Goal: Task Accomplishment & Management: Manage account settings

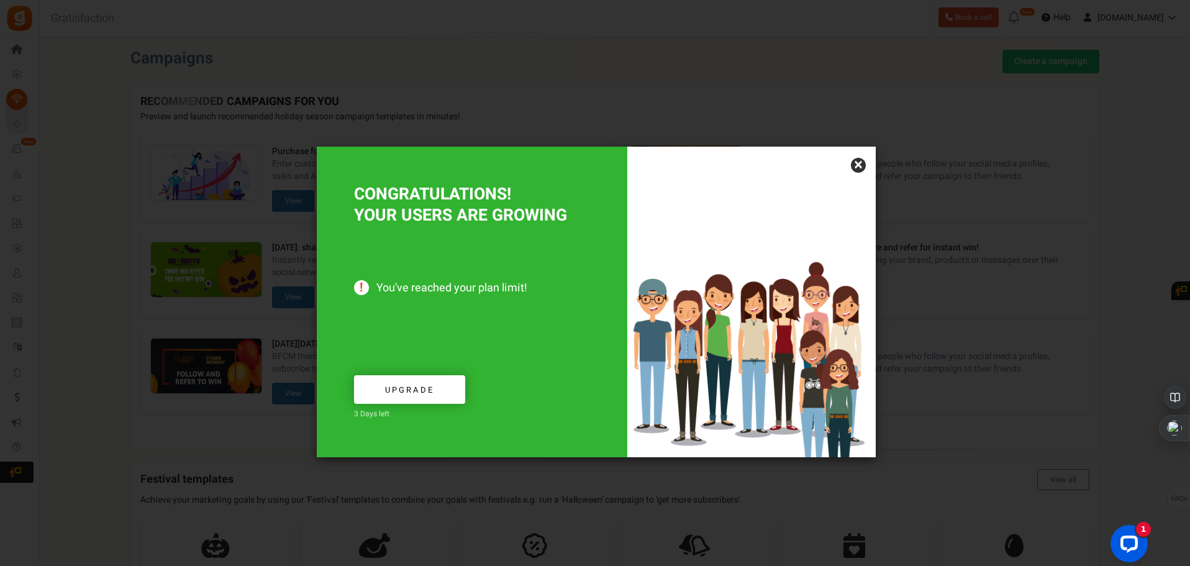
click at [857, 169] on link "×" at bounding box center [858, 165] width 15 height 15
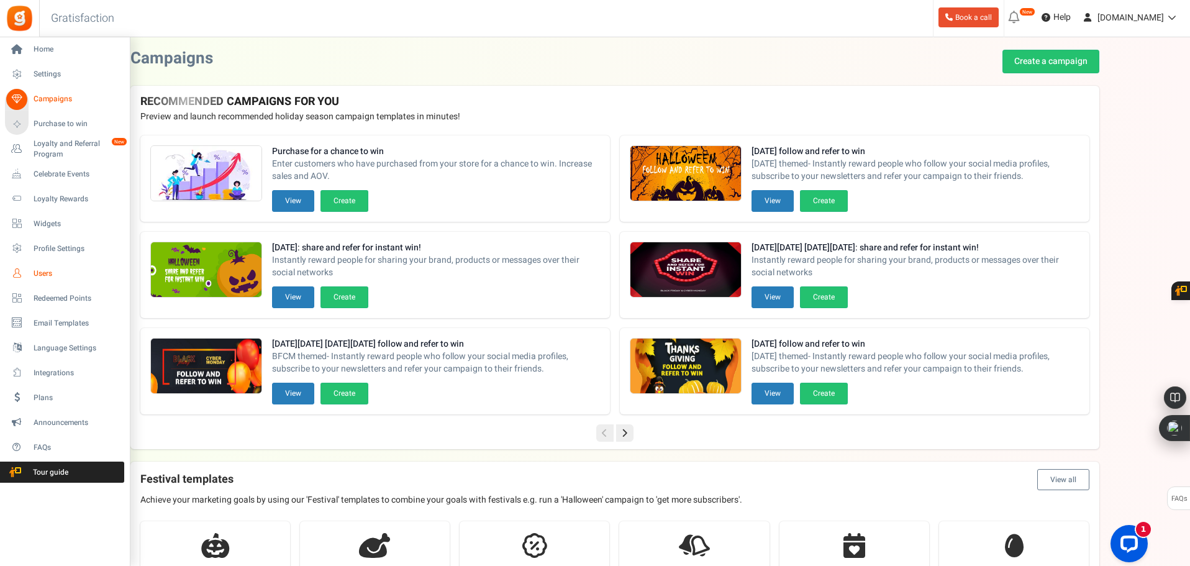
click at [45, 269] on span "Users" at bounding box center [77, 273] width 87 height 11
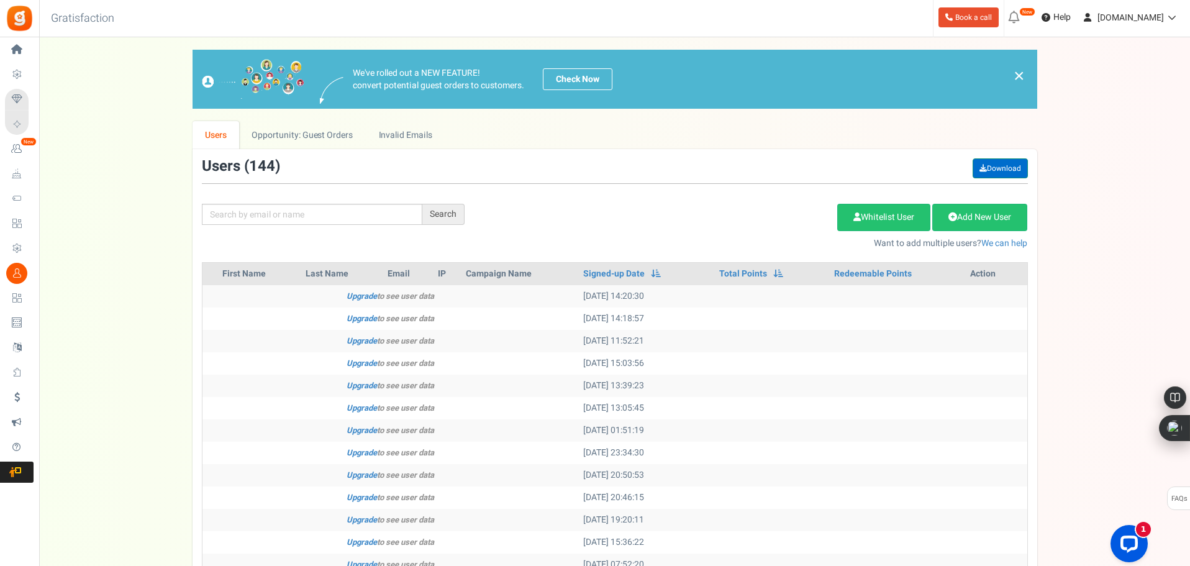
click at [1000, 163] on link "Download" at bounding box center [1000, 168] width 55 height 20
click at [757, 275] on link "Total Points" at bounding box center [743, 274] width 48 height 12
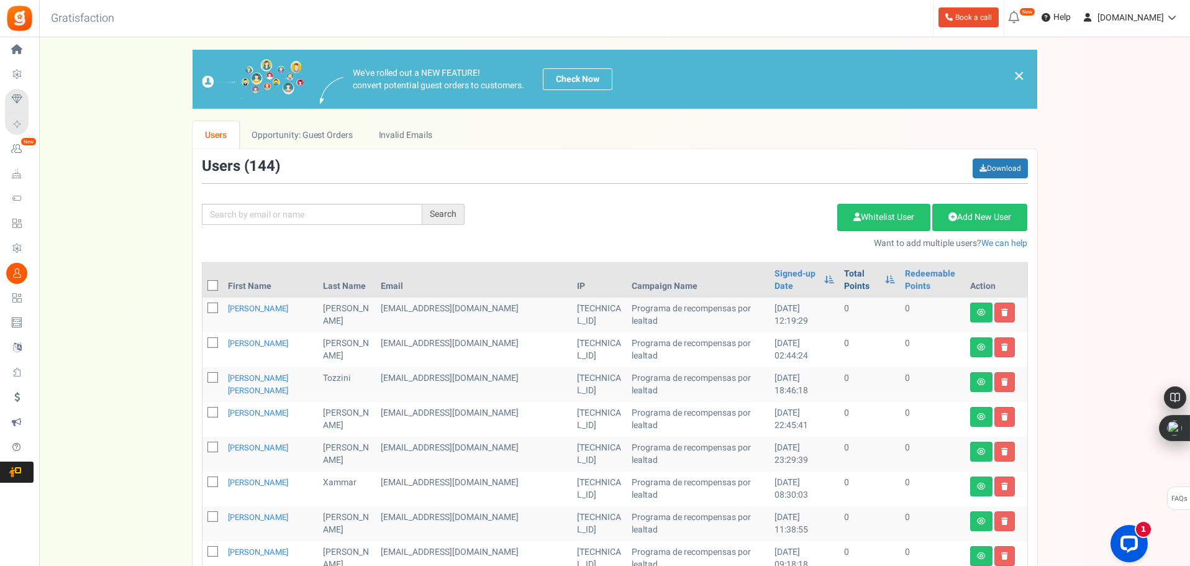
click at [844, 275] on link "Total Points" at bounding box center [861, 280] width 34 height 25
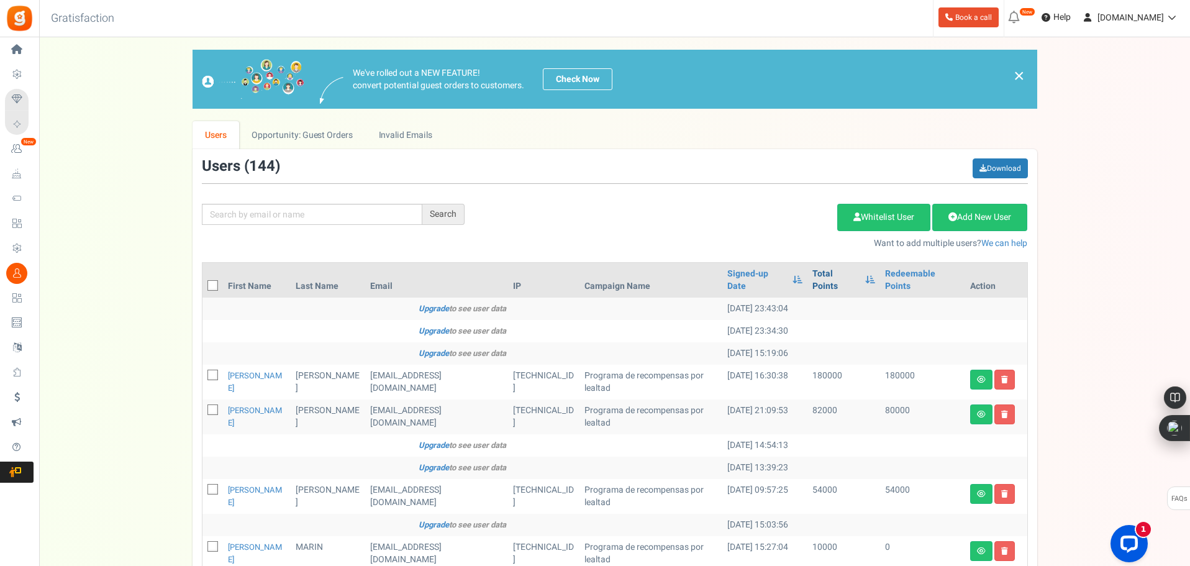
click at [833, 271] on link "Total Points" at bounding box center [835, 280] width 46 height 25
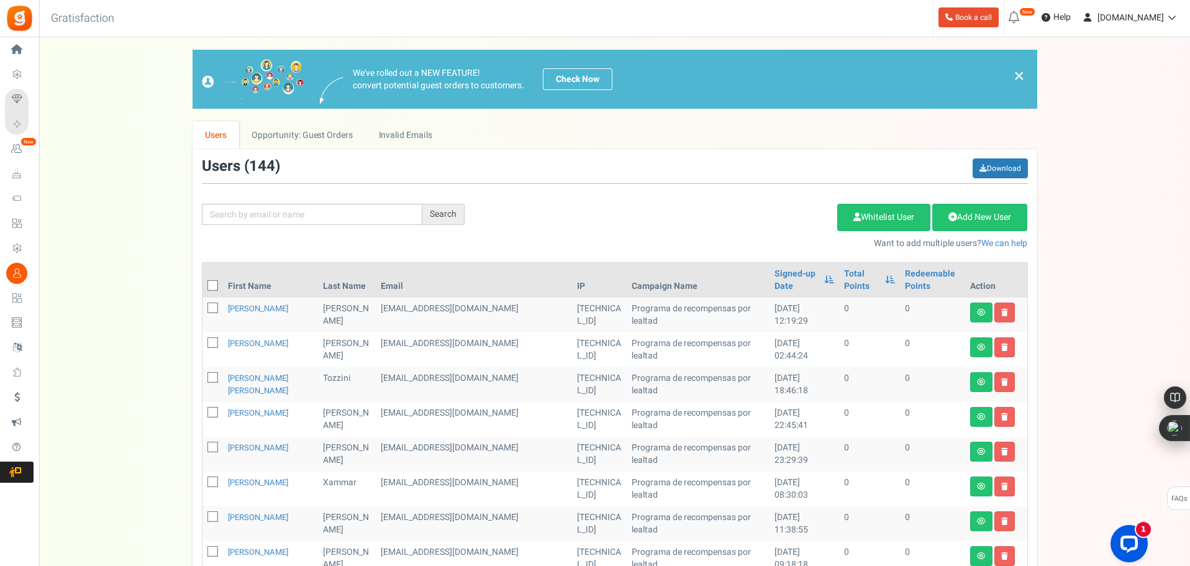
click at [210, 289] on icon at bounding box center [213, 286] width 8 height 8
click at [203, 289] on input "checkbox" at bounding box center [199, 287] width 8 height 8
checkbox input "true"
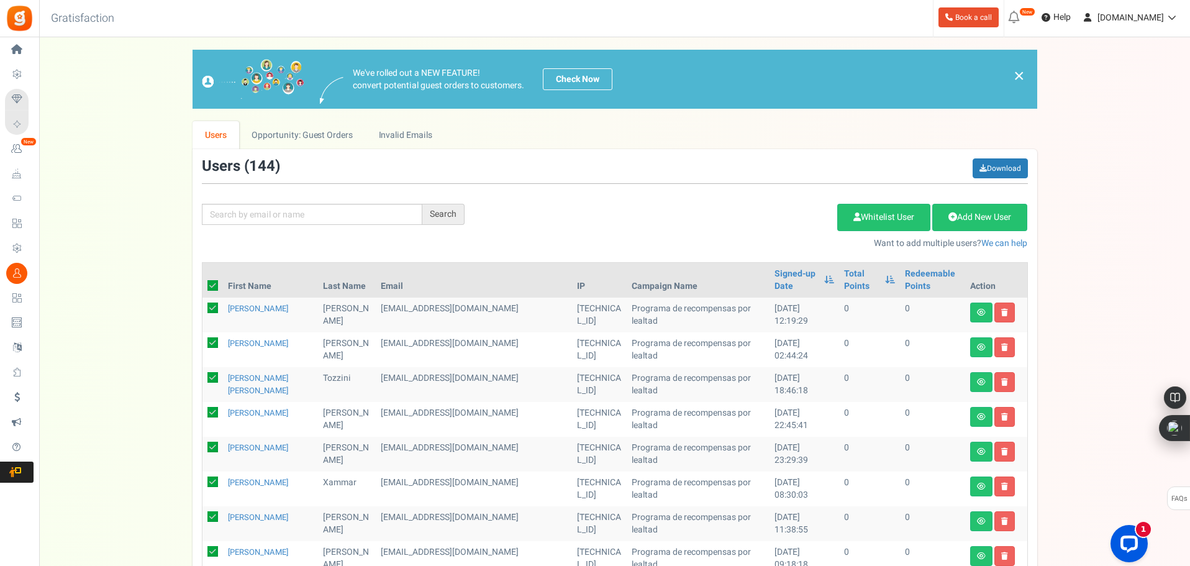
checkbox input "true"
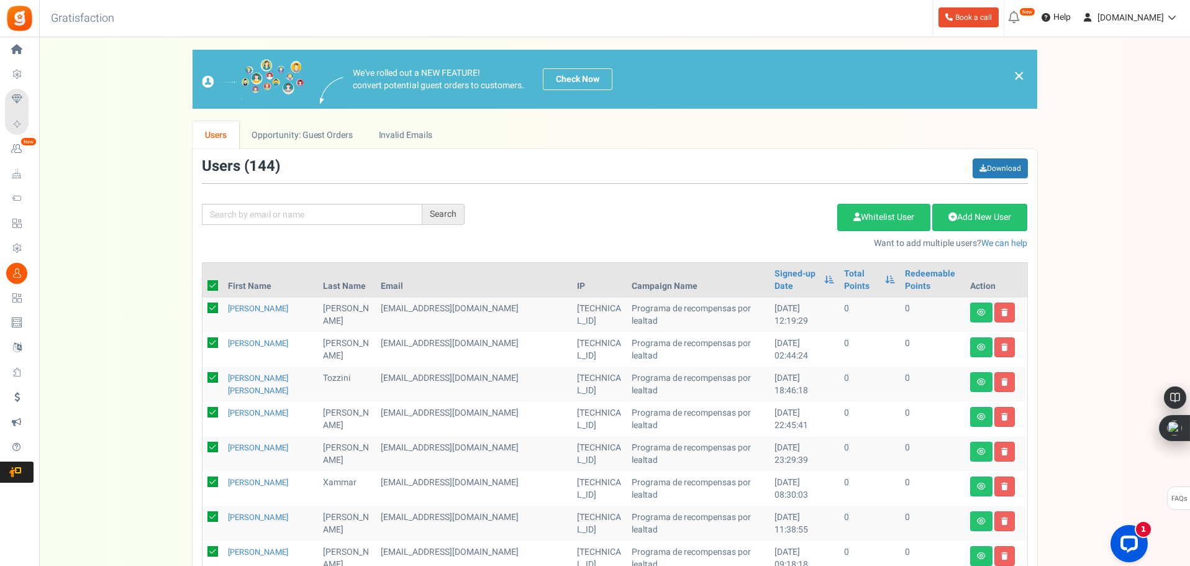
checkbox input "true"
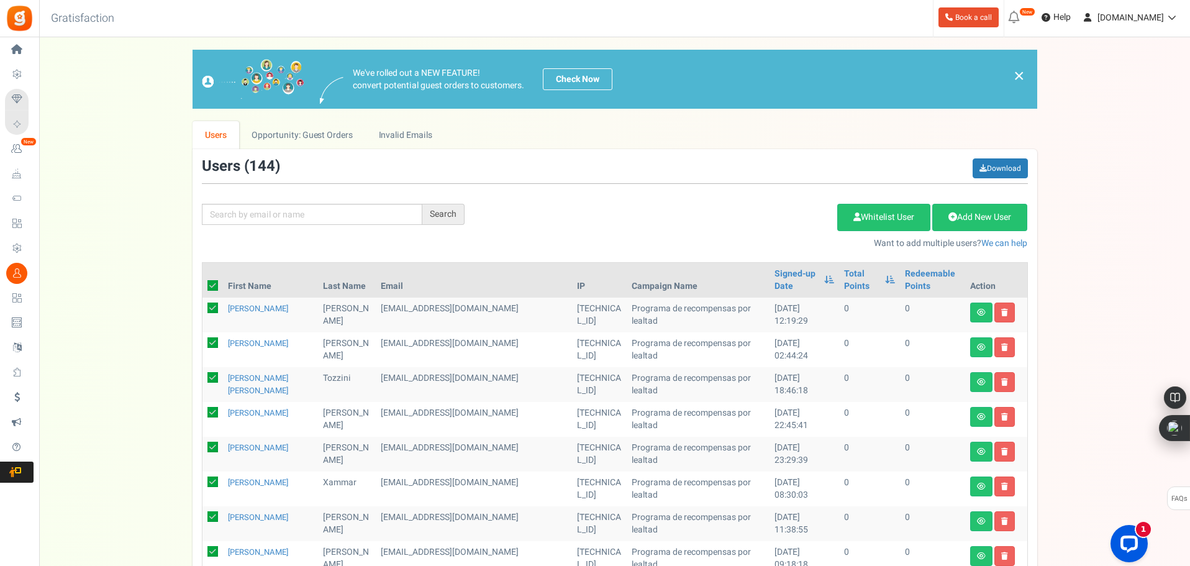
checkbox input "true"
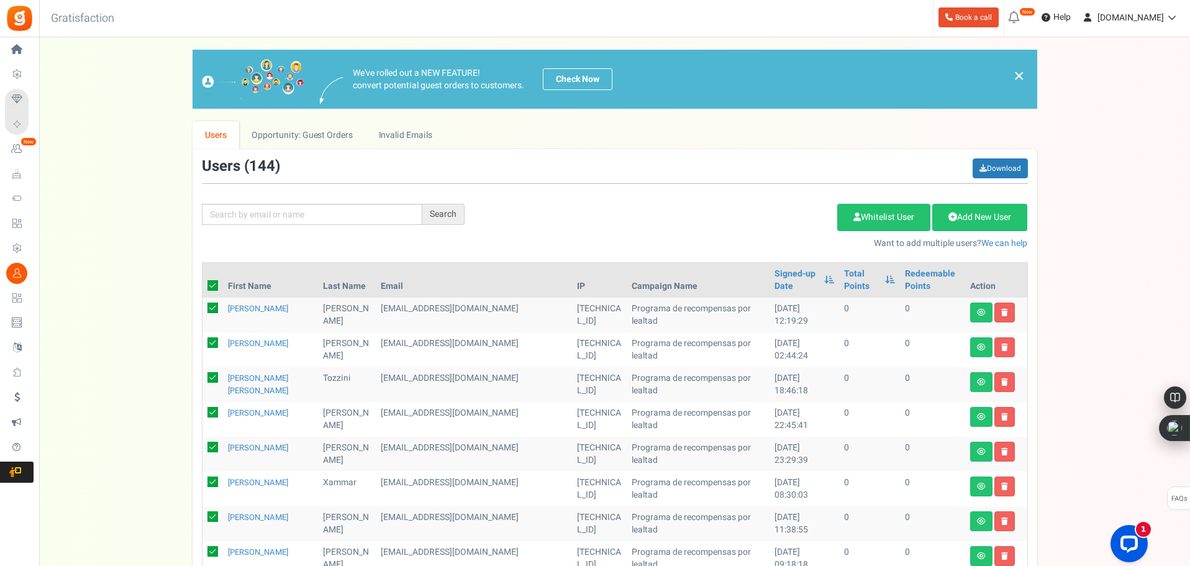
checkbox input "true"
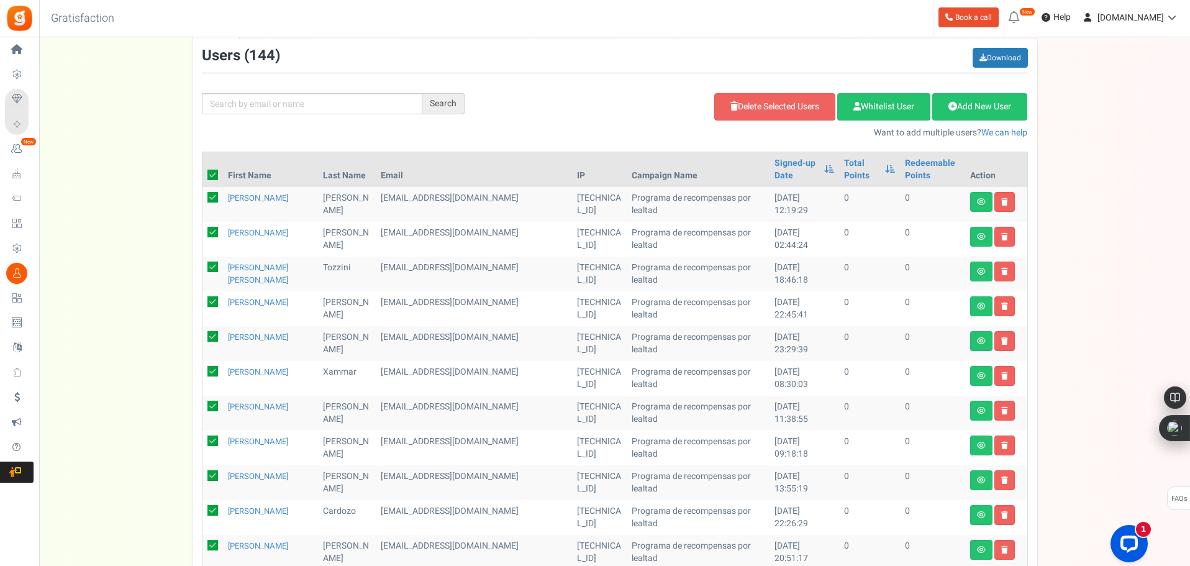
scroll to position [48, 0]
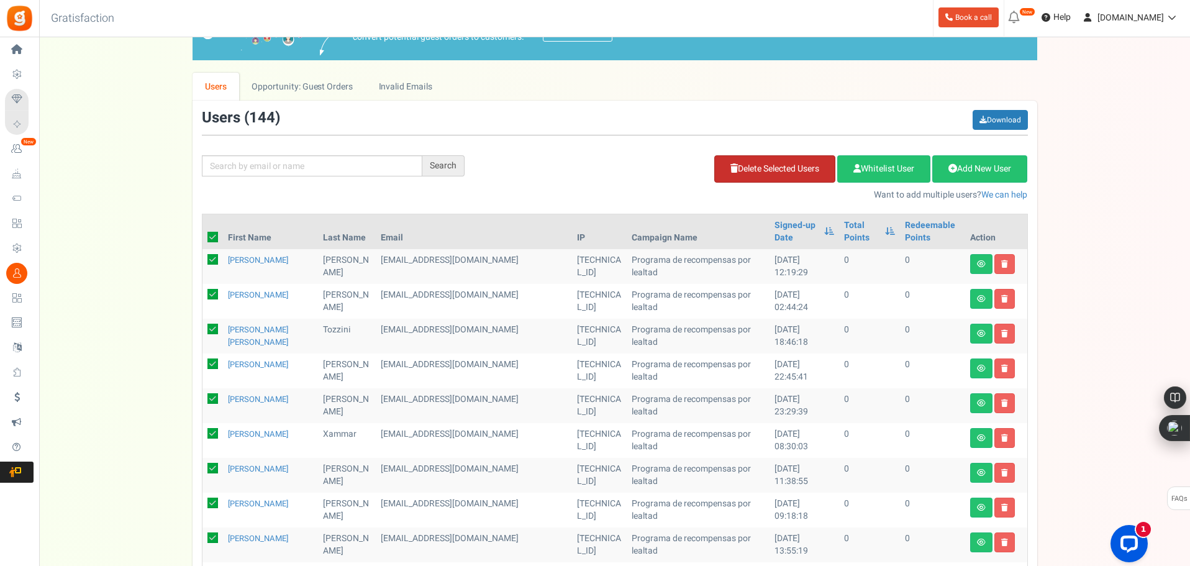
click at [750, 176] on link "Delete Selected Users" at bounding box center [774, 168] width 121 height 27
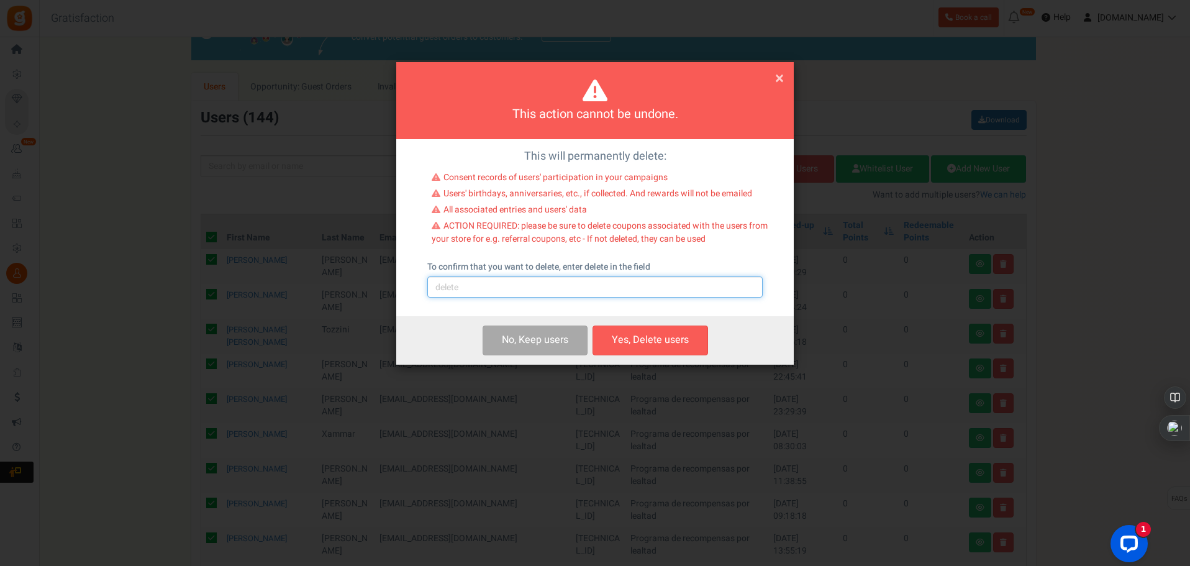
click at [593, 283] on input "text" at bounding box center [594, 286] width 335 height 21
type input "delete"
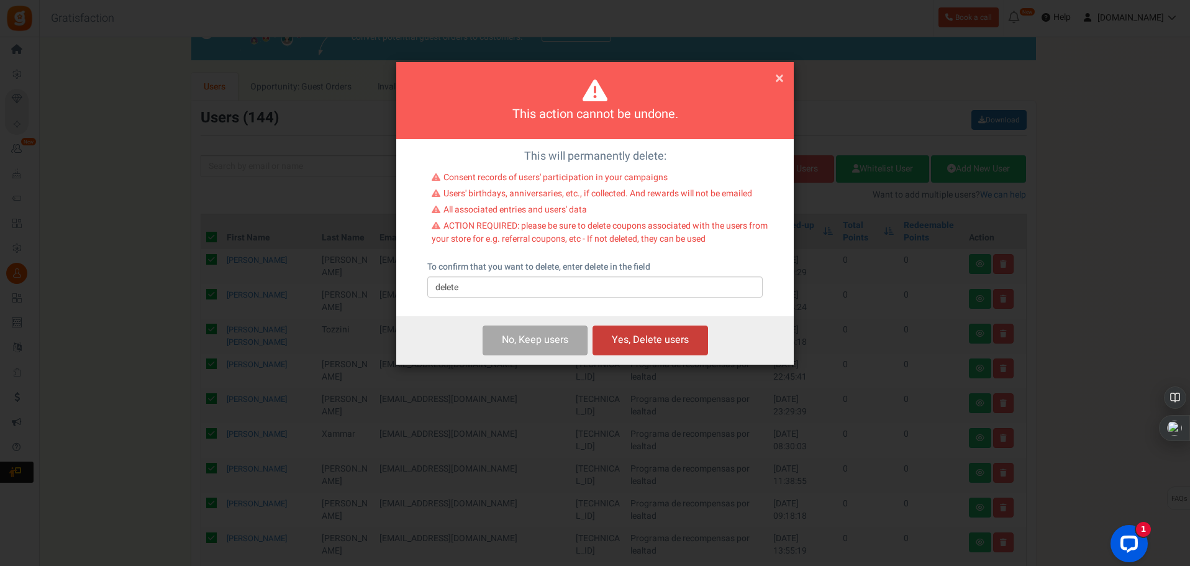
click at [642, 335] on button "Yes, Delete users" at bounding box center [651, 339] width 116 height 29
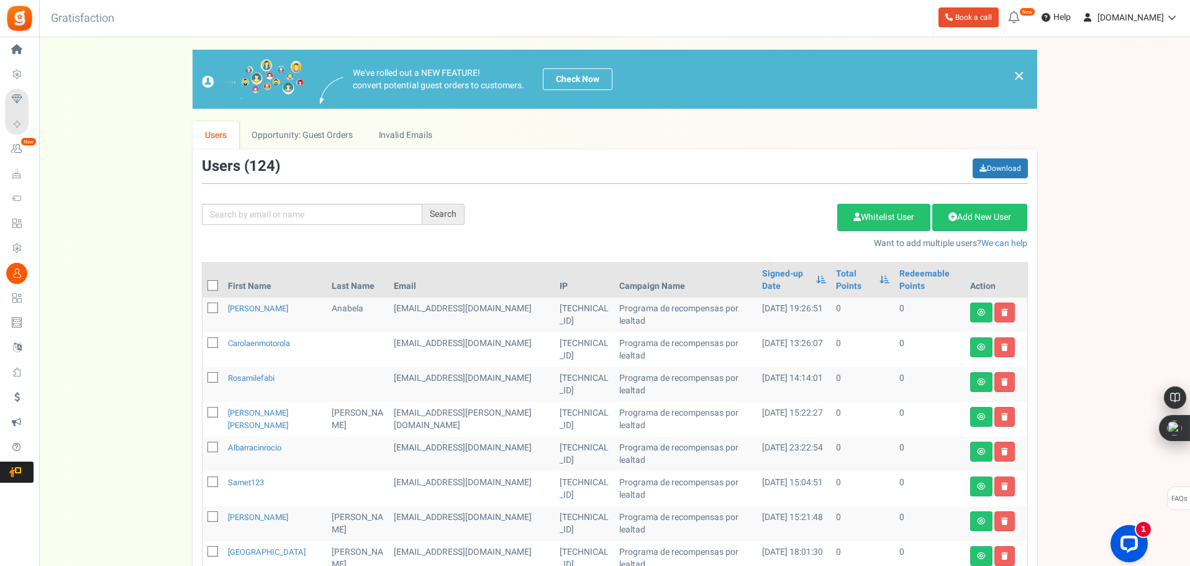
click at [216, 289] on icon at bounding box center [213, 286] width 8 height 8
click at [203, 289] on input "checkbox" at bounding box center [199, 287] width 8 height 8
checkbox input "true"
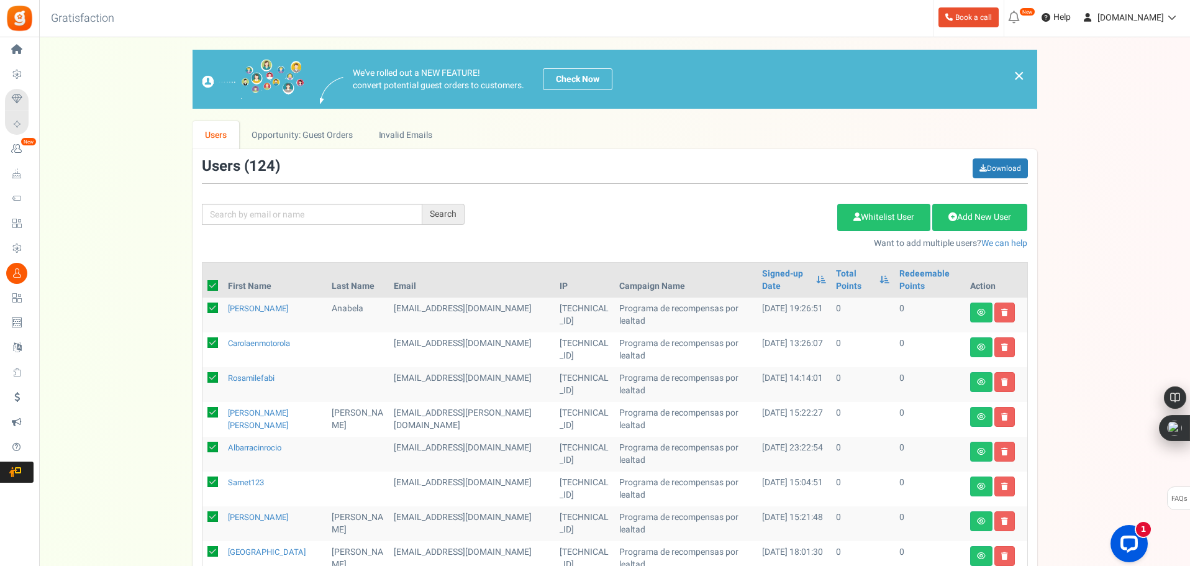
checkbox input "true"
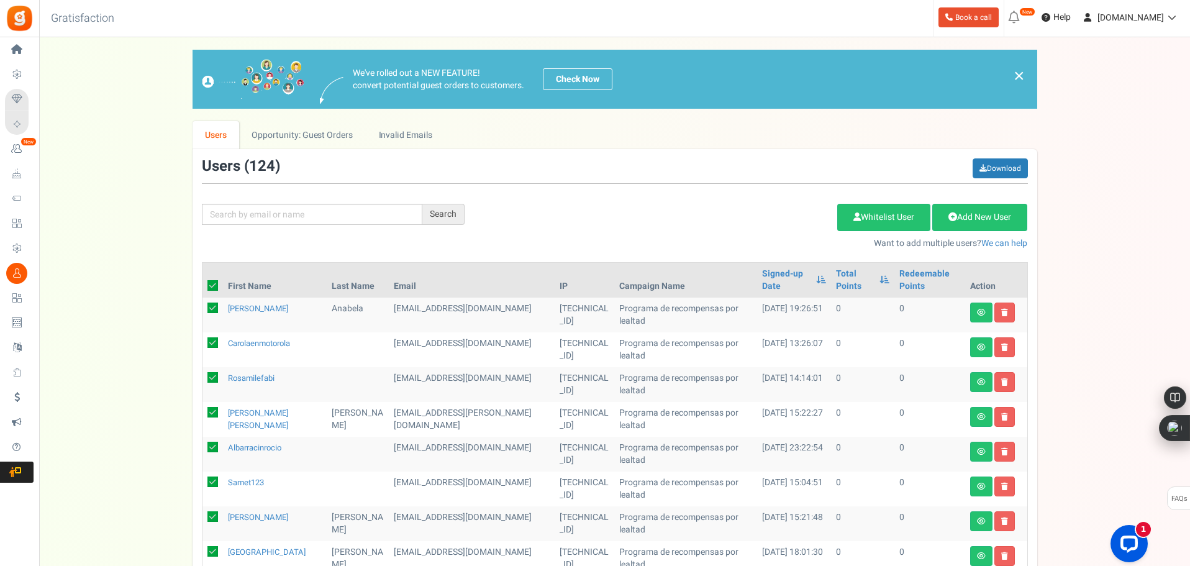
checkbox input "true"
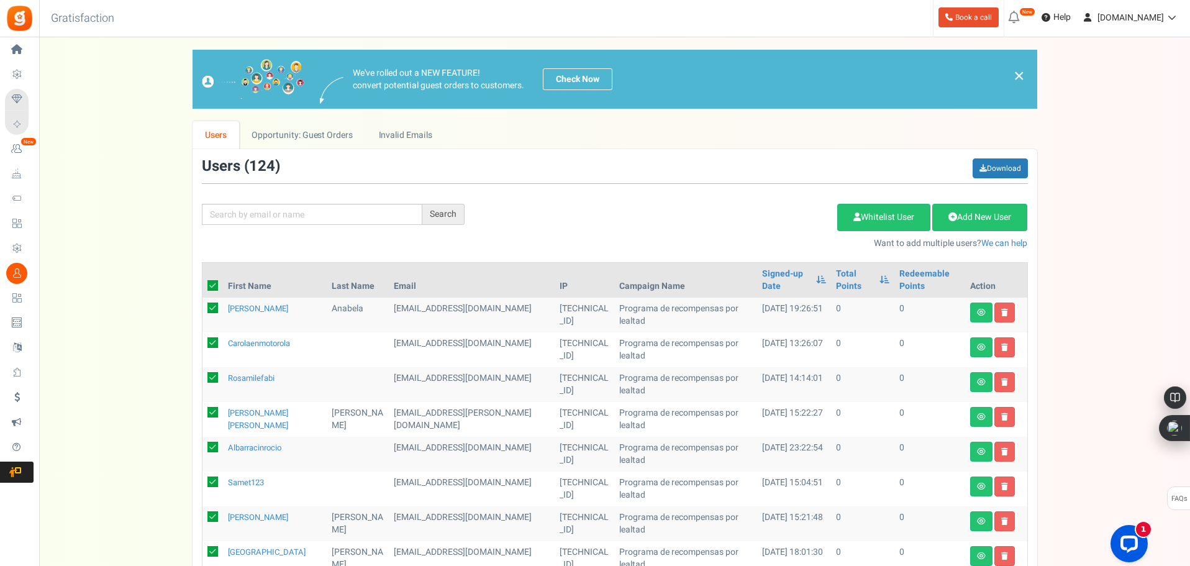
checkbox input "true"
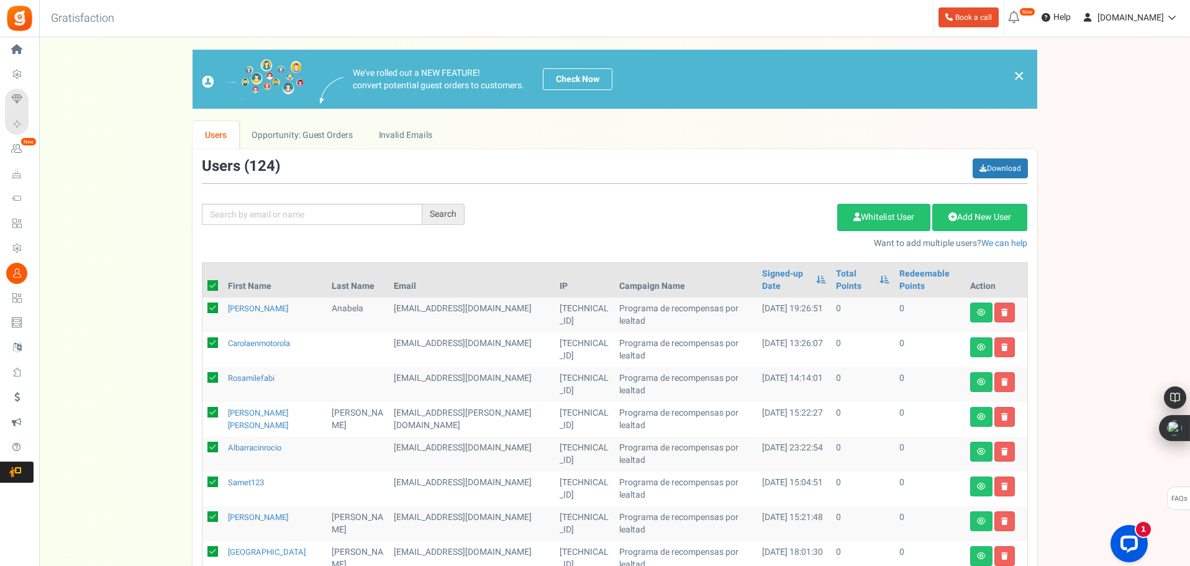
checkbox input "true"
click at [784, 225] on link "Delete Selected Users" at bounding box center [774, 217] width 121 height 27
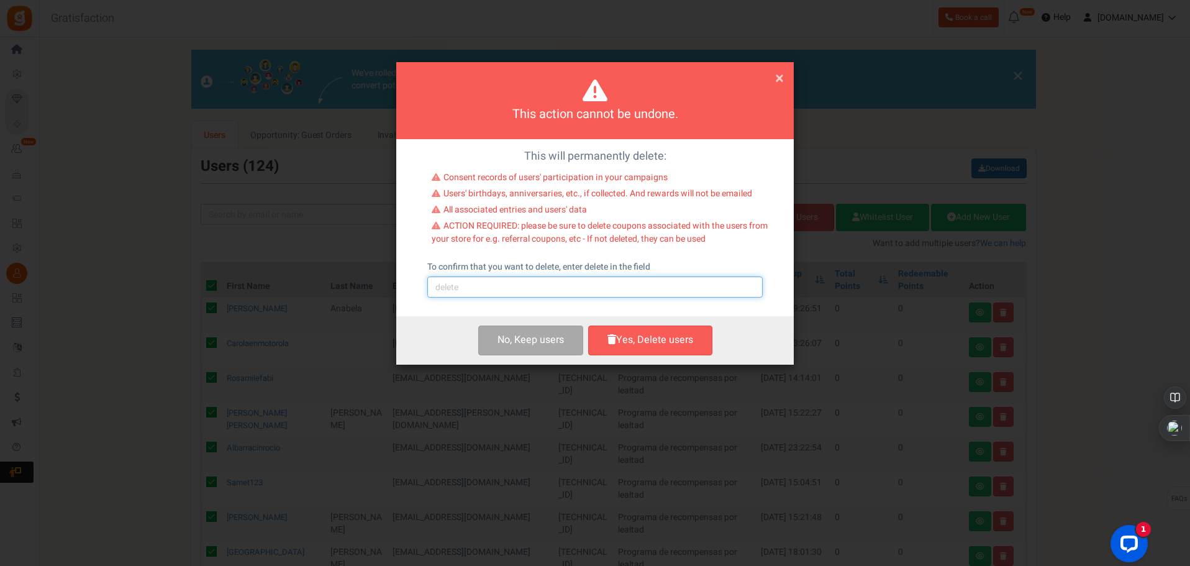
click at [696, 281] on input "text" at bounding box center [594, 286] width 335 height 21
type input "delete"
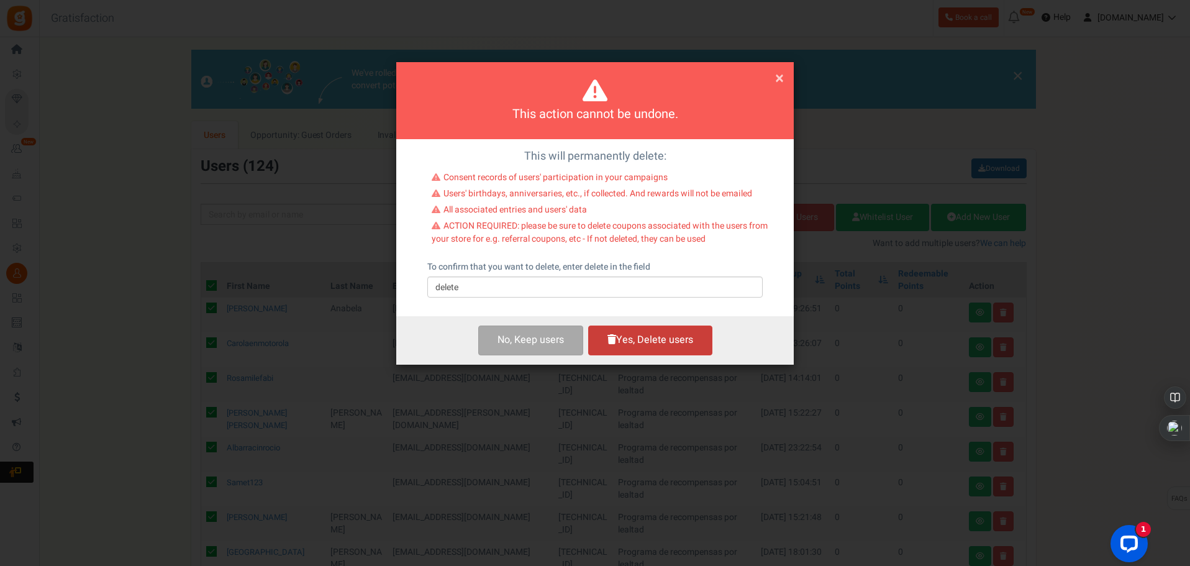
click at [625, 337] on button "Yes, Delete users" at bounding box center [650, 339] width 124 height 29
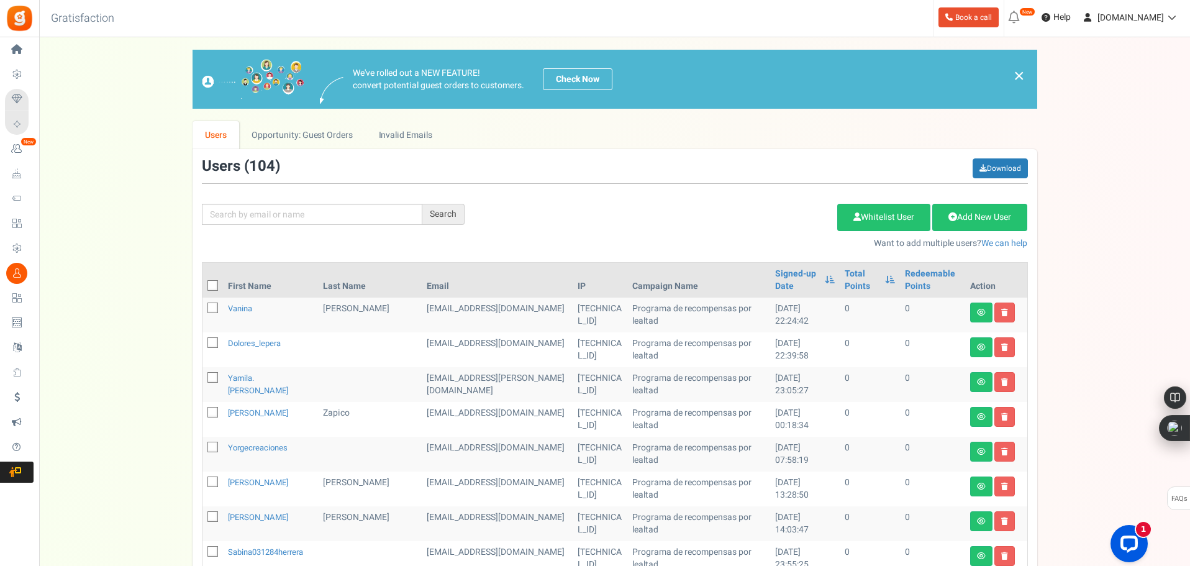
click at [211, 284] on icon at bounding box center [213, 286] width 8 height 8
click at [203, 284] on input "checkbox" at bounding box center [199, 287] width 8 height 8
checkbox input "true"
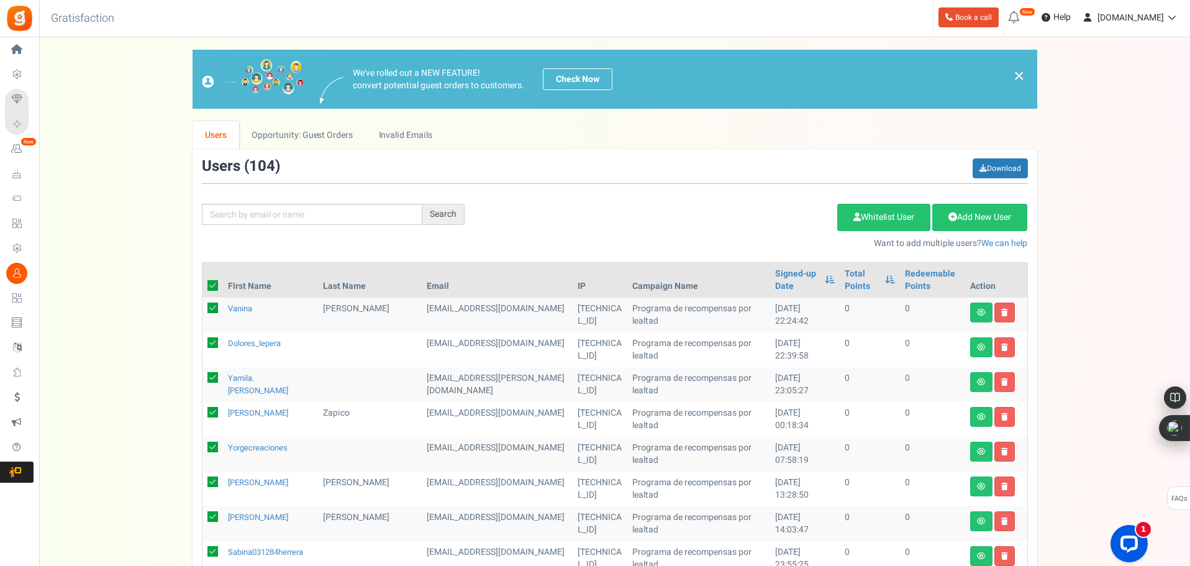
checkbox input "true"
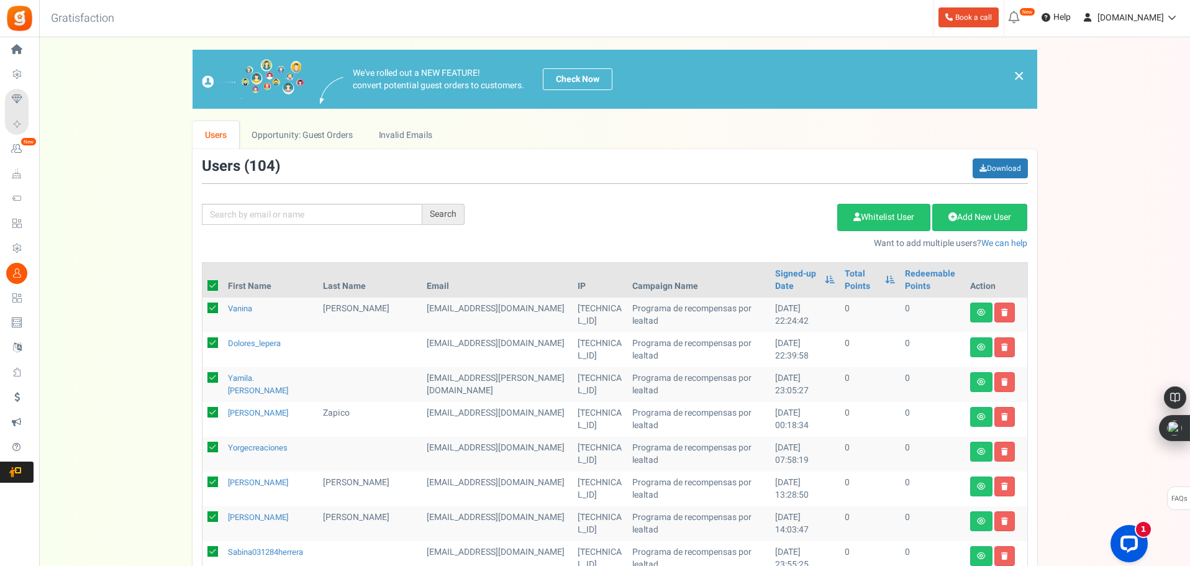
checkbox input "true"
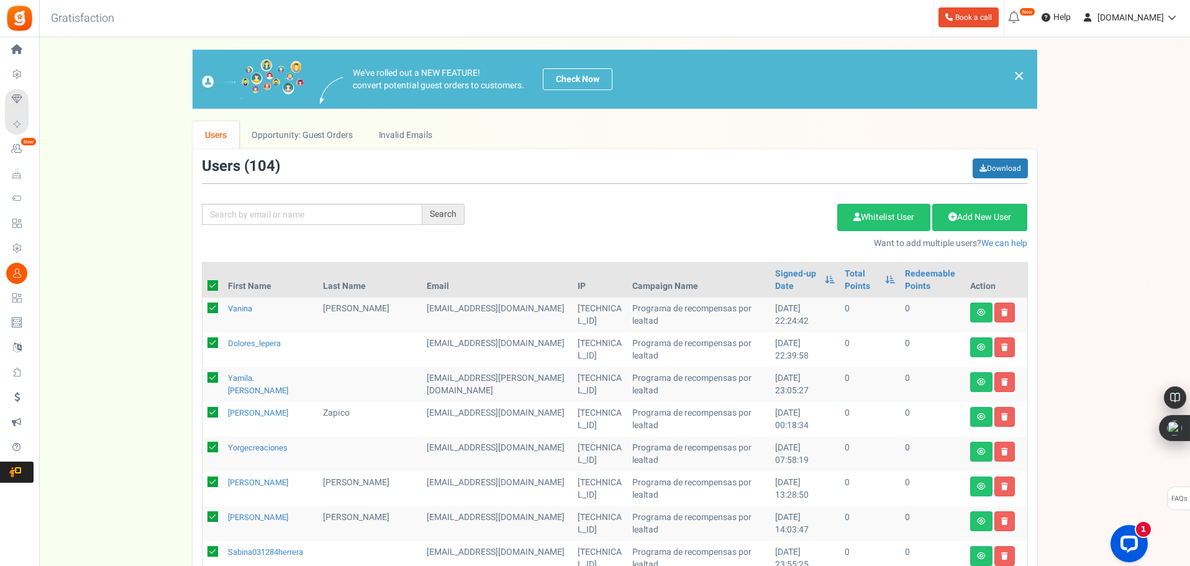
checkbox input "true"
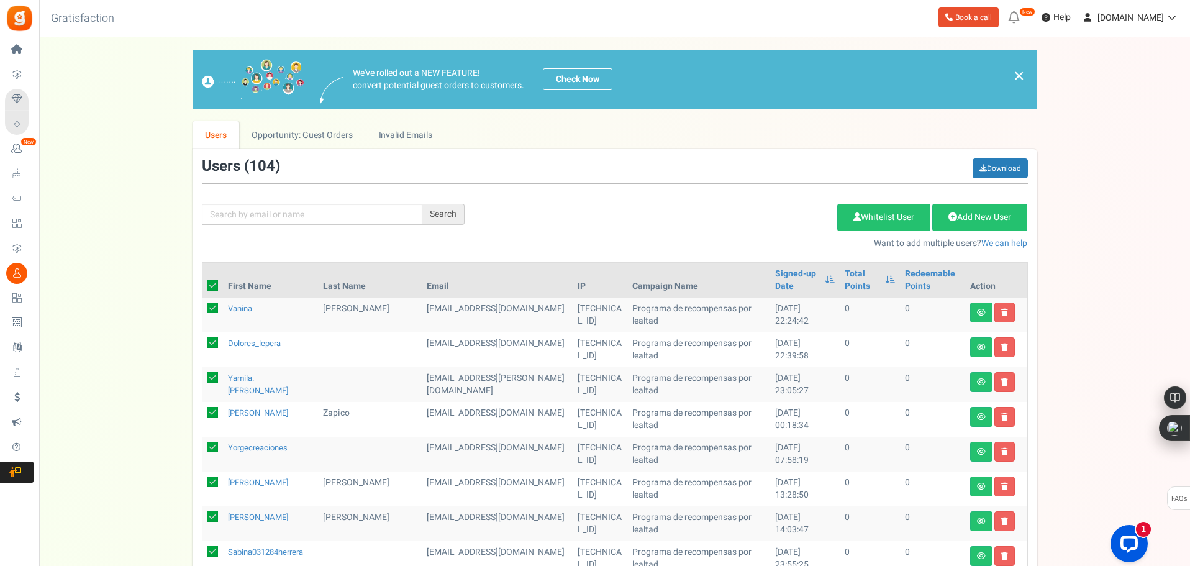
checkbox input "true"
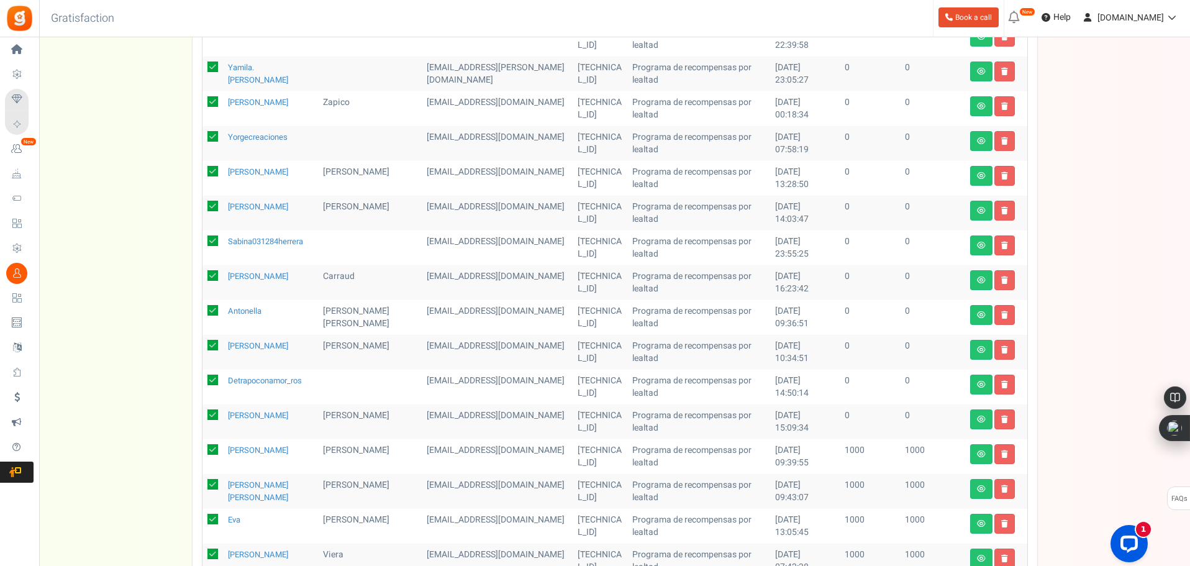
scroll to position [497, 0]
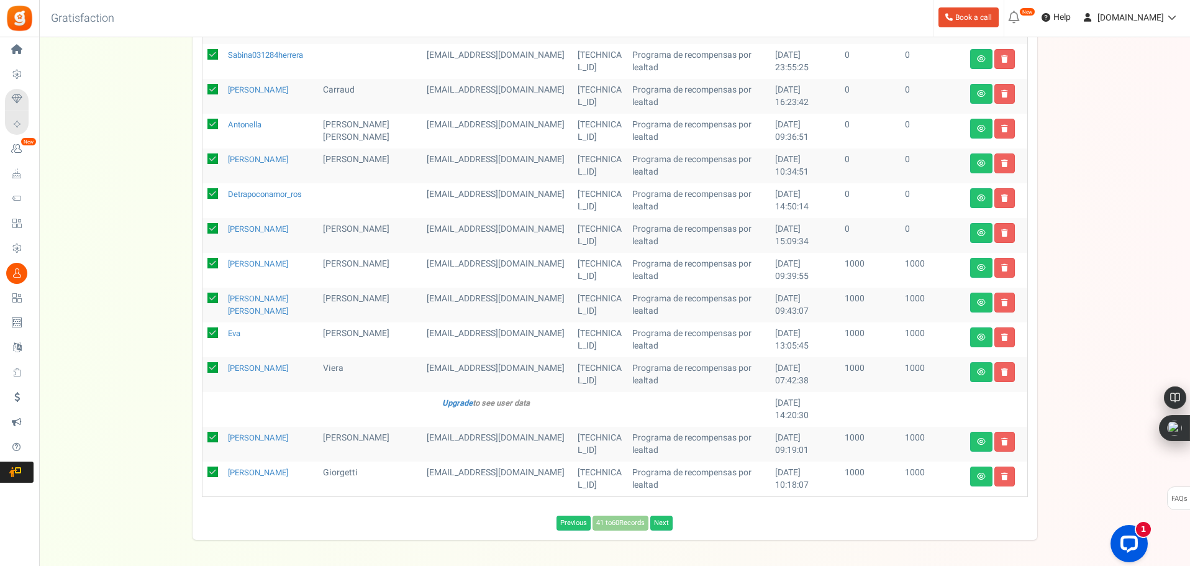
click at [211, 471] on icon at bounding box center [212, 471] width 11 height 11
click at [203, 471] on input "checkbox" at bounding box center [199, 473] width 8 height 8
checkbox input "false"
click at [208, 430] on td at bounding box center [212, 444] width 20 height 35
click at [212, 435] on icon at bounding box center [212, 437] width 11 height 11
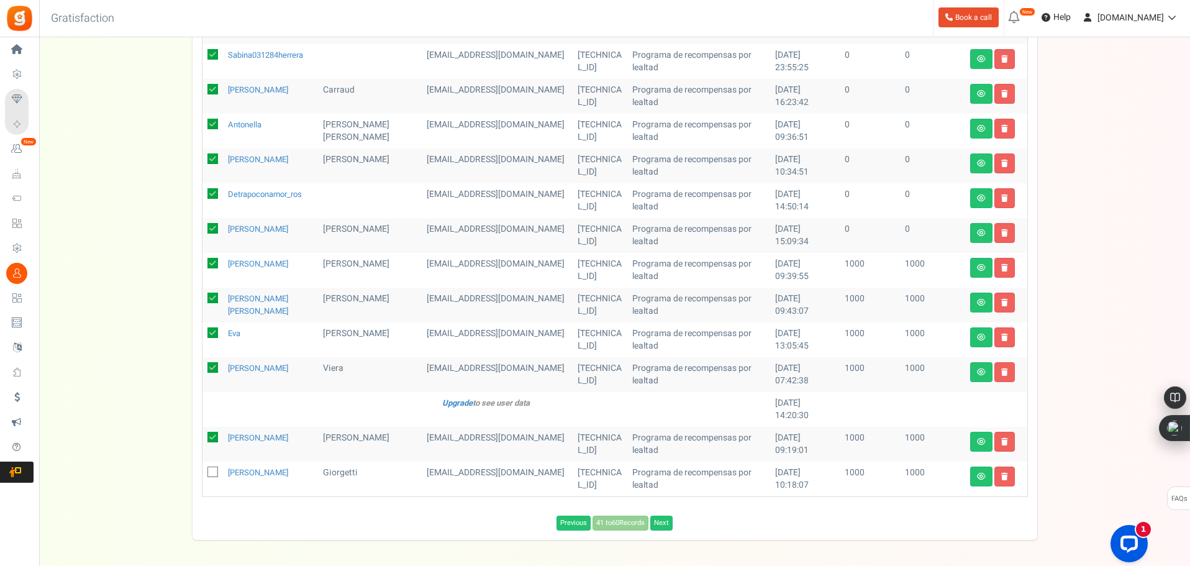
click at [203, 435] on input "checkbox" at bounding box center [199, 438] width 8 height 8
checkbox input "false"
click at [214, 366] on icon at bounding box center [212, 367] width 11 height 11
click at [203, 366] on input "checkbox" at bounding box center [199, 369] width 8 height 8
checkbox input "false"
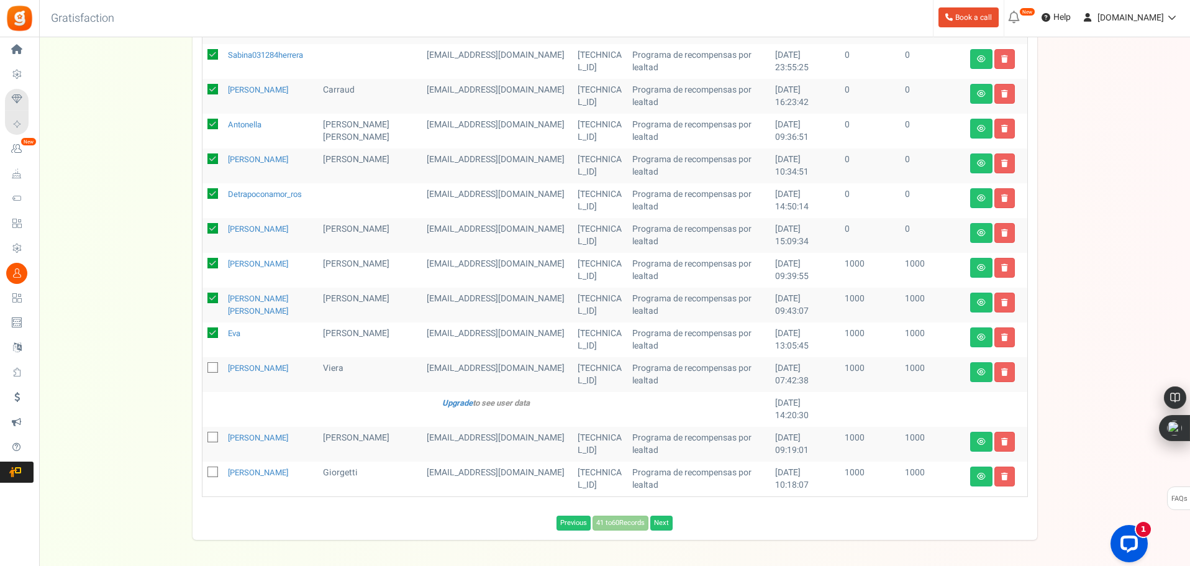
click at [211, 334] on icon at bounding box center [212, 332] width 11 height 11
click at [203, 334] on input "checkbox" at bounding box center [199, 334] width 8 height 8
checkbox input "false"
click at [213, 299] on icon at bounding box center [212, 298] width 11 height 11
click at [203, 299] on input "checkbox" at bounding box center [199, 299] width 8 height 8
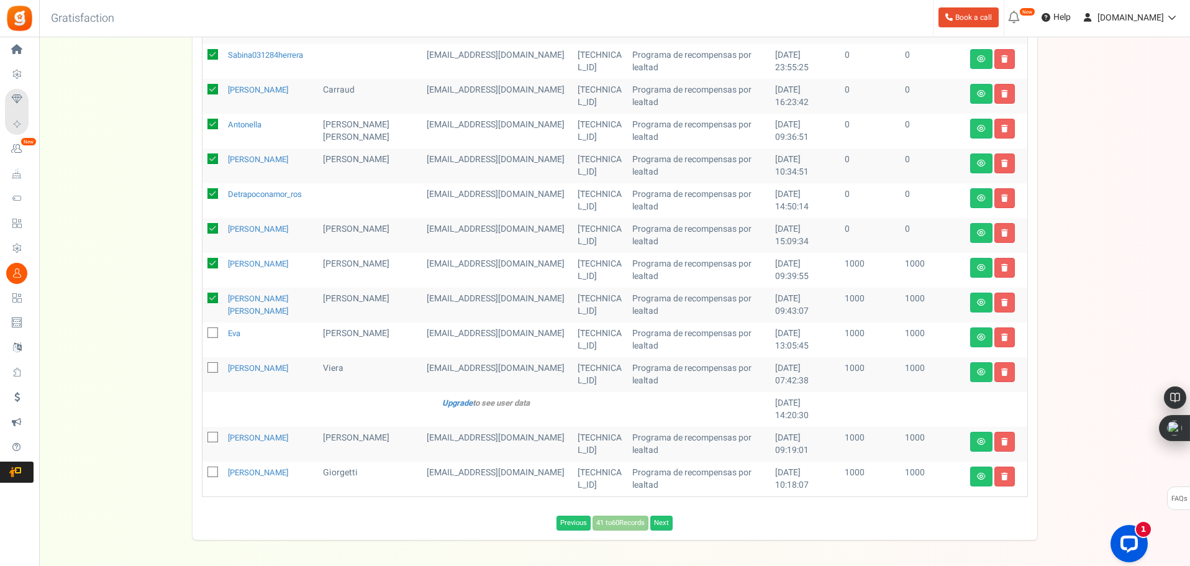
checkbox input "false"
click at [214, 229] on icon at bounding box center [212, 228] width 11 height 11
click at [203, 229] on input "checkbox" at bounding box center [199, 229] width 8 height 8
checkbox input "false"
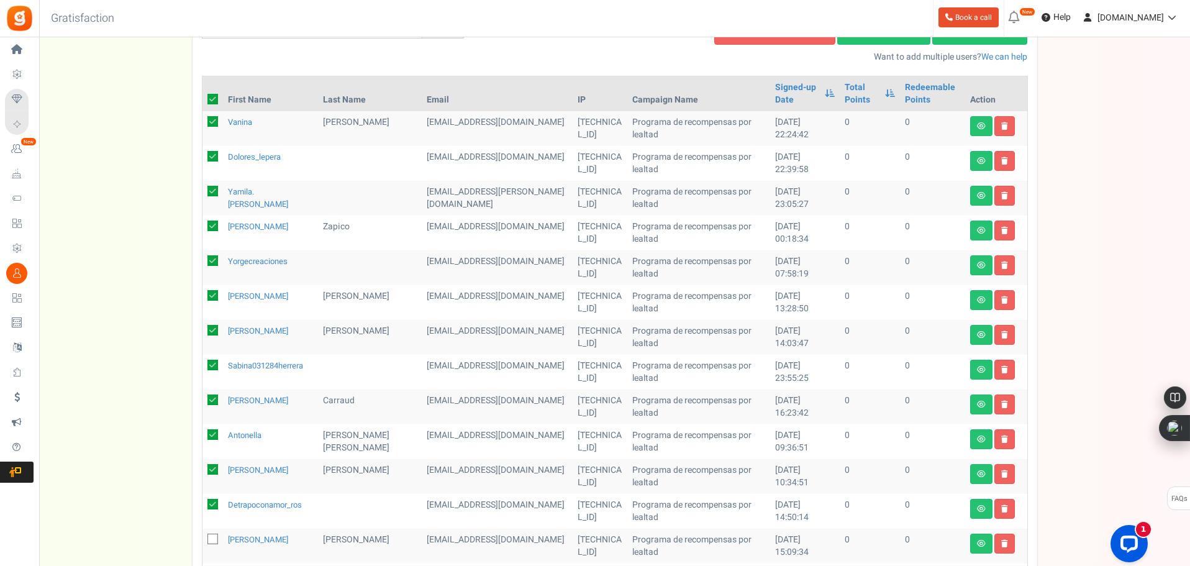
scroll to position [124, 0]
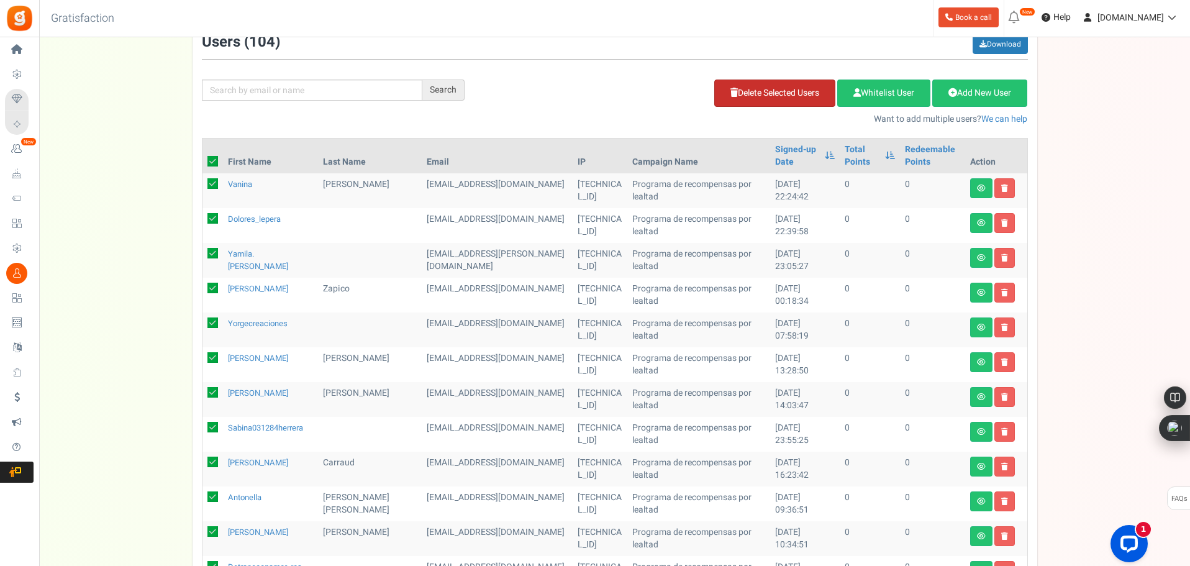
click at [752, 102] on link "Delete Selected Users" at bounding box center [774, 93] width 121 height 27
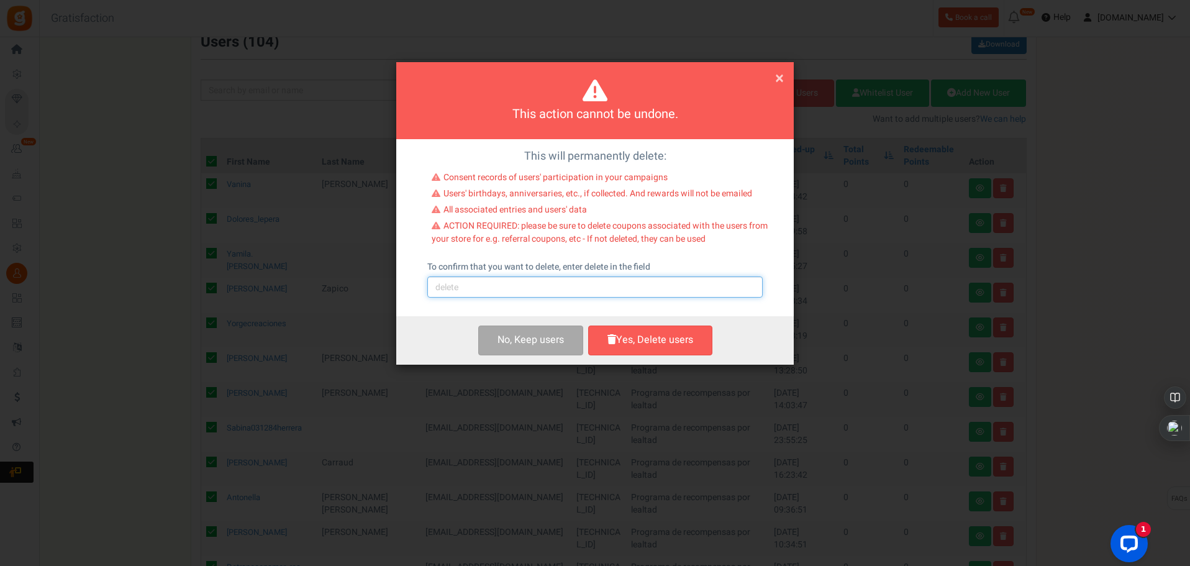
click at [550, 278] on input "text" at bounding box center [594, 286] width 335 height 21
type input "delete"
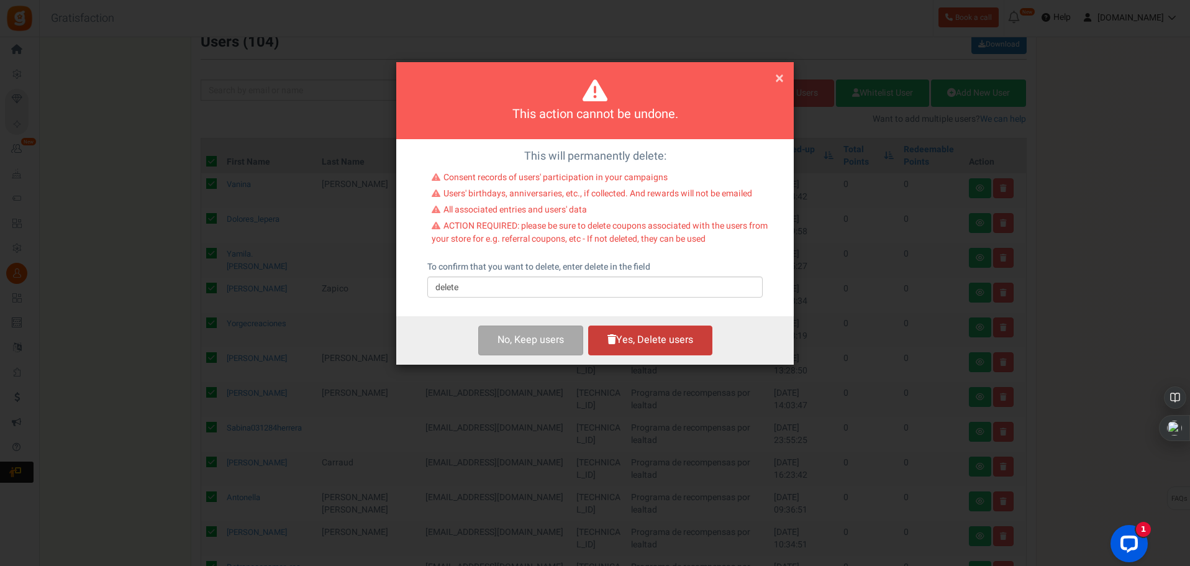
click at [642, 338] on button "Yes, Delete users" at bounding box center [650, 339] width 124 height 29
checkbox input "false"
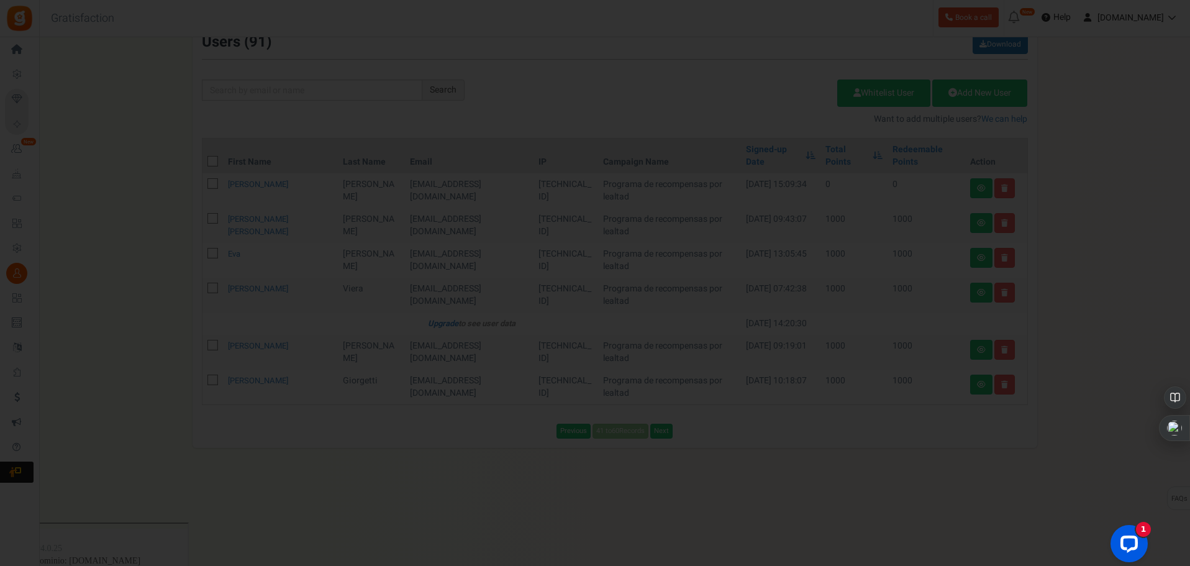
scroll to position [68, 0]
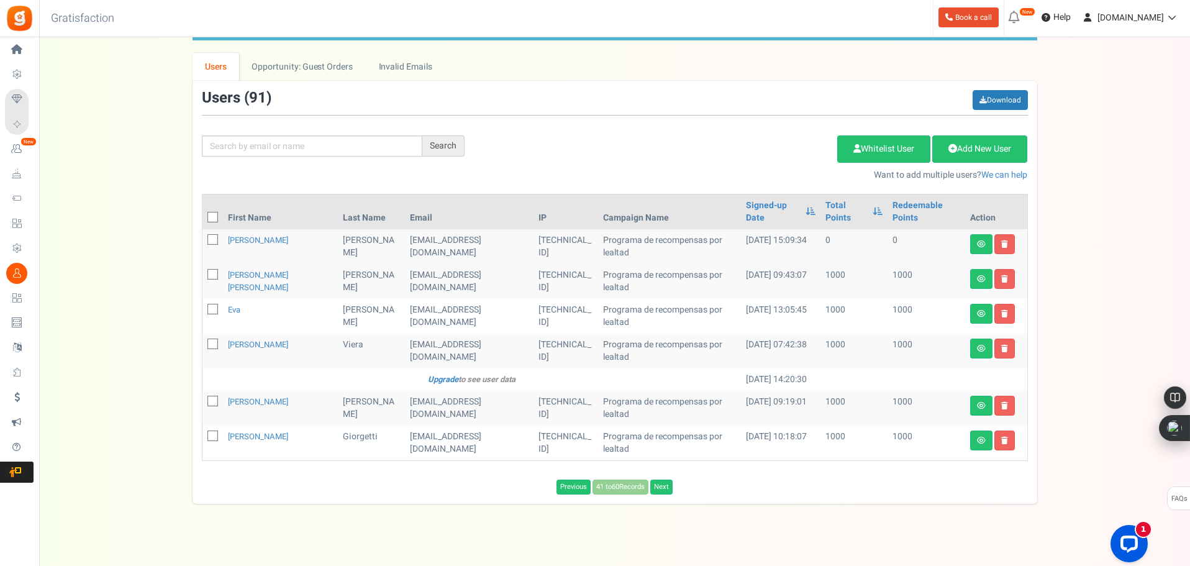
click at [217, 236] on icon at bounding box center [213, 240] width 8 height 8
click at [203, 237] on input "checkbox" at bounding box center [199, 241] width 8 height 8
checkbox input "true"
click at [781, 151] on link "Delete Selected Users" at bounding box center [774, 148] width 121 height 27
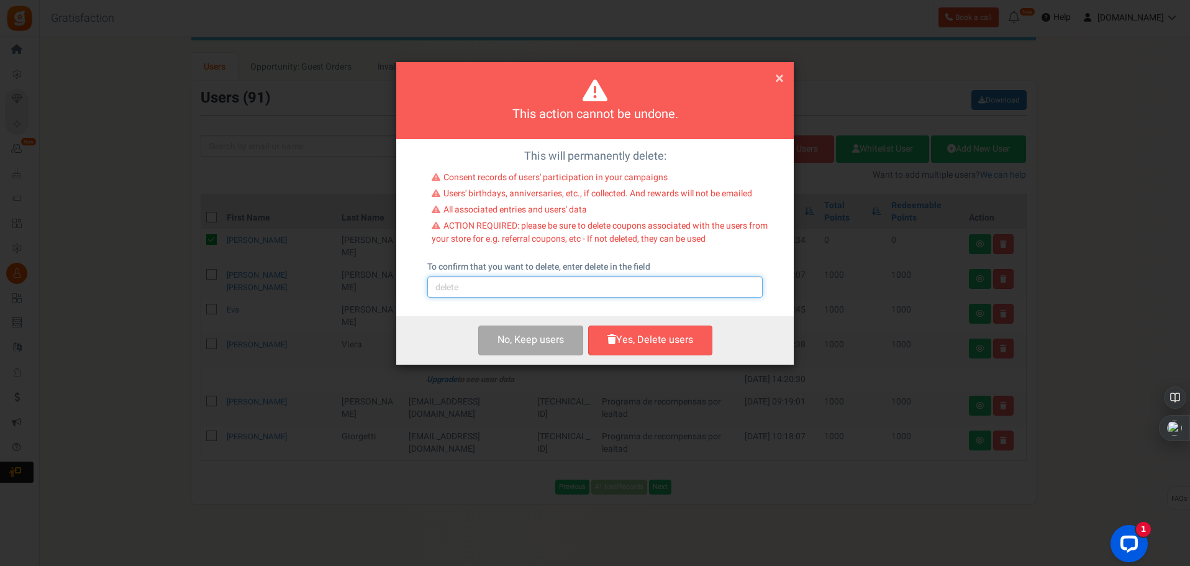
click at [608, 278] on input "text" at bounding box center [594, 286] width 335 height 21
type input "delete"
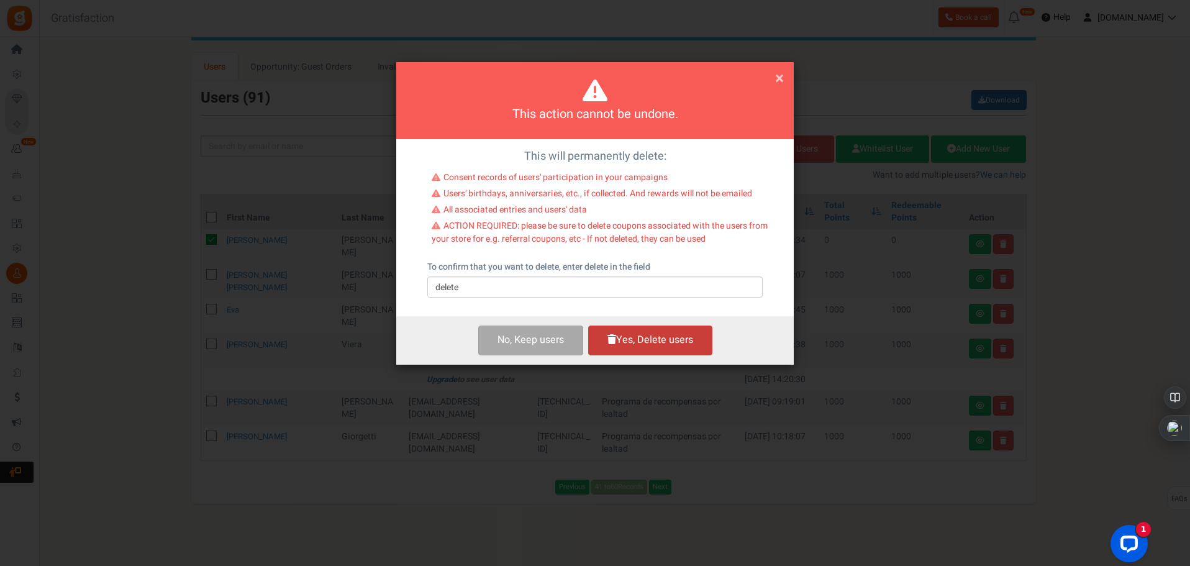
click at [645, 340] on button "Yes, Delete users" at bounding box center [650, 339] width 124 height 29
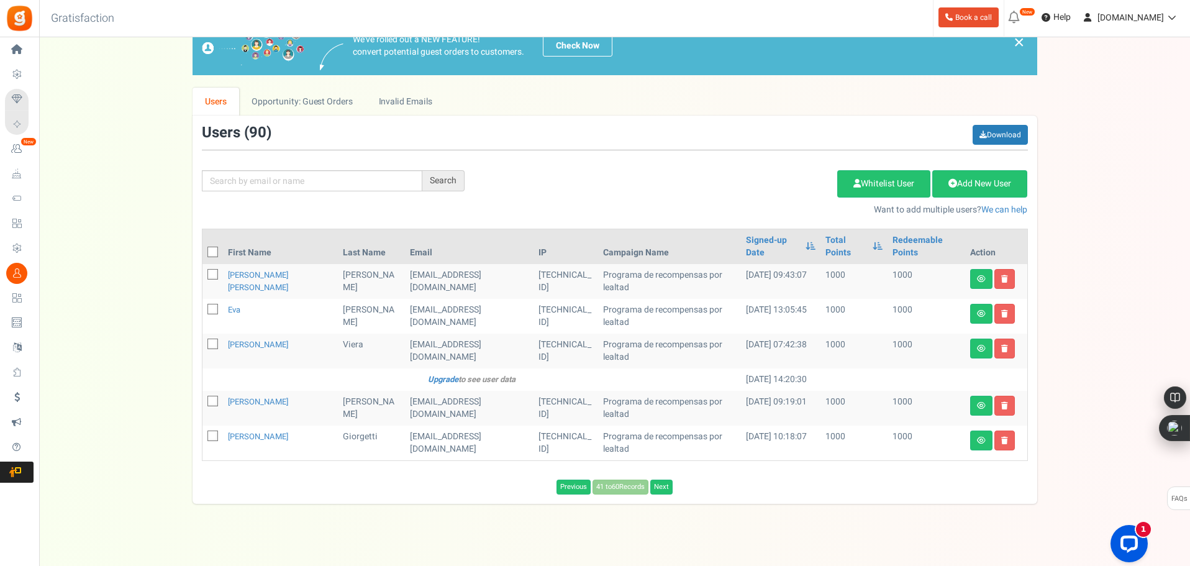
click at [1124, 254] on div "We've rolled out a NEW FEATURE! convert potential guest orders to customers. Ch…" at bounding box center [615, 260] width 1126 height 488
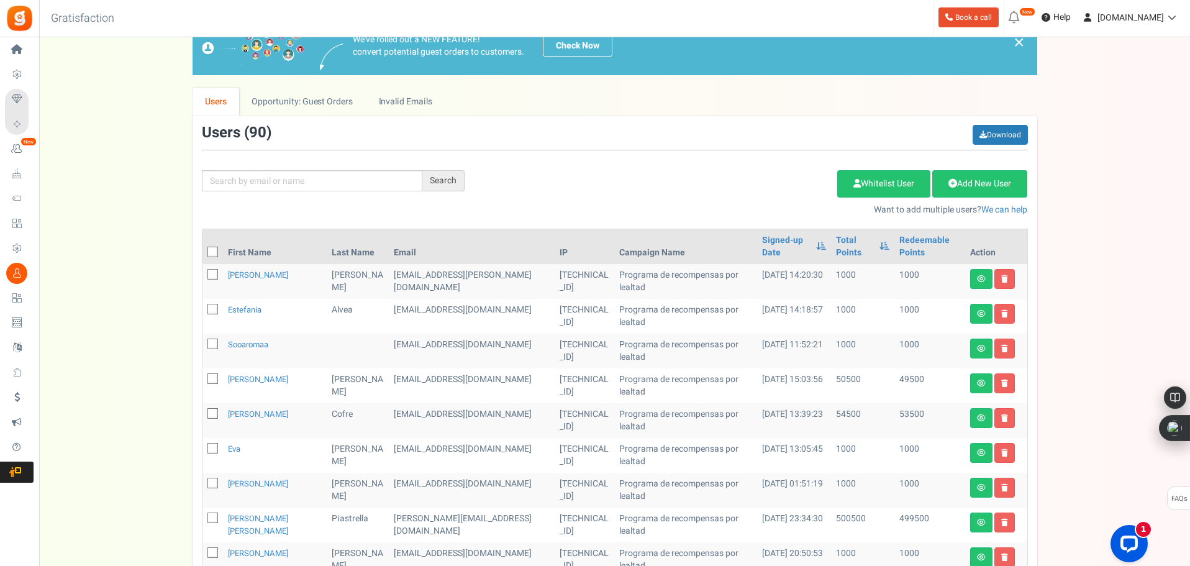
scroll to position [96, 0]
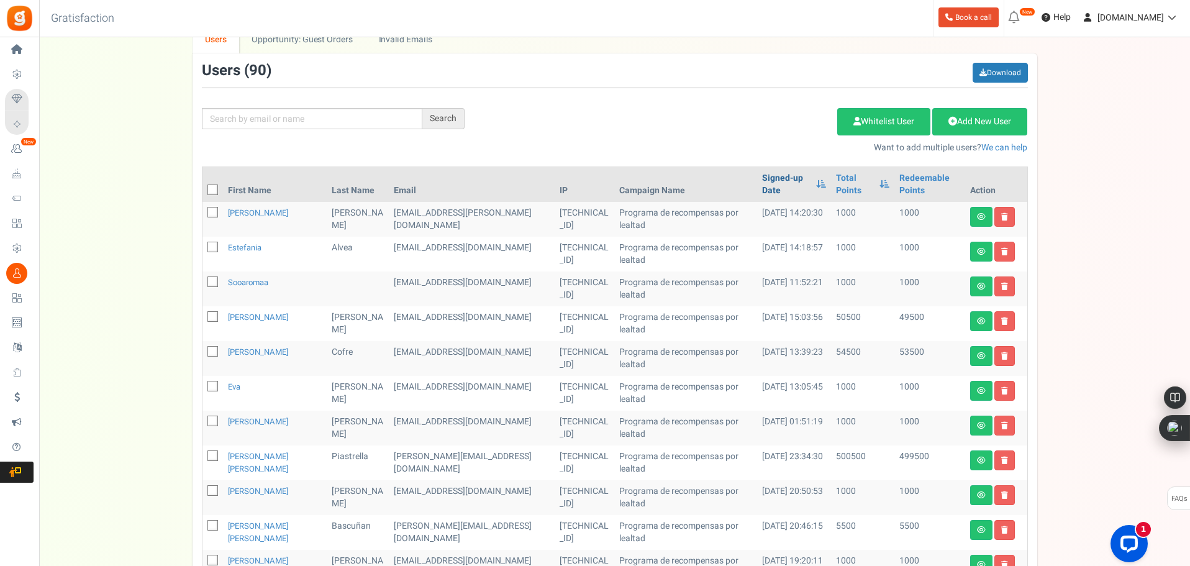
click at [762, 176] on link "Signed-up Date" at bounding box center [786, 184] width 48 height 25
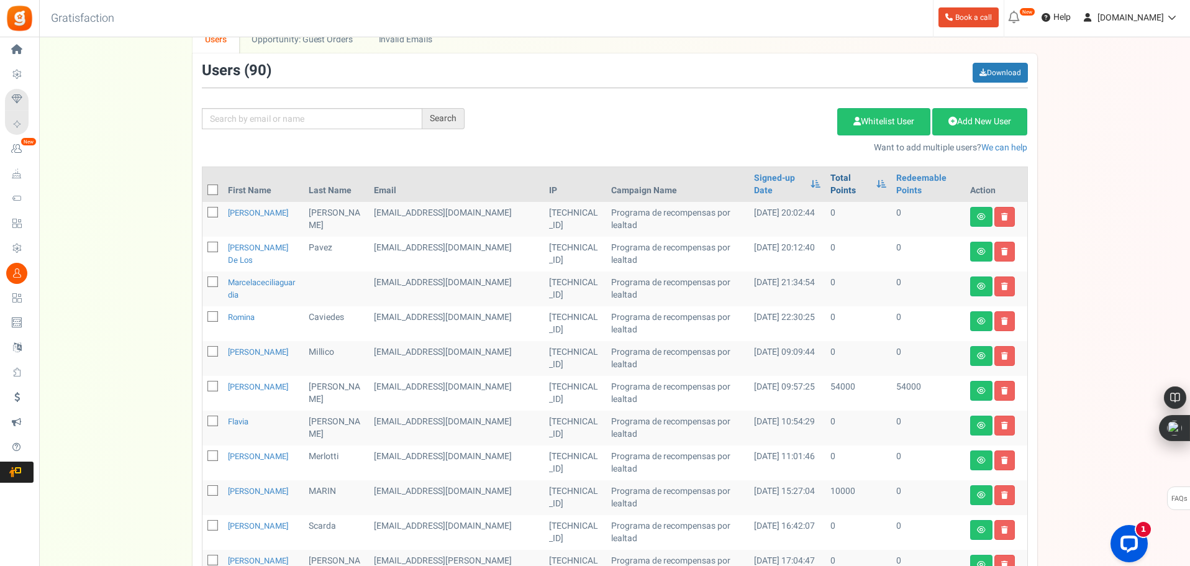
click at [834, 186] on link "Total Points" at bounding box center [850, 184] width 40 height 25
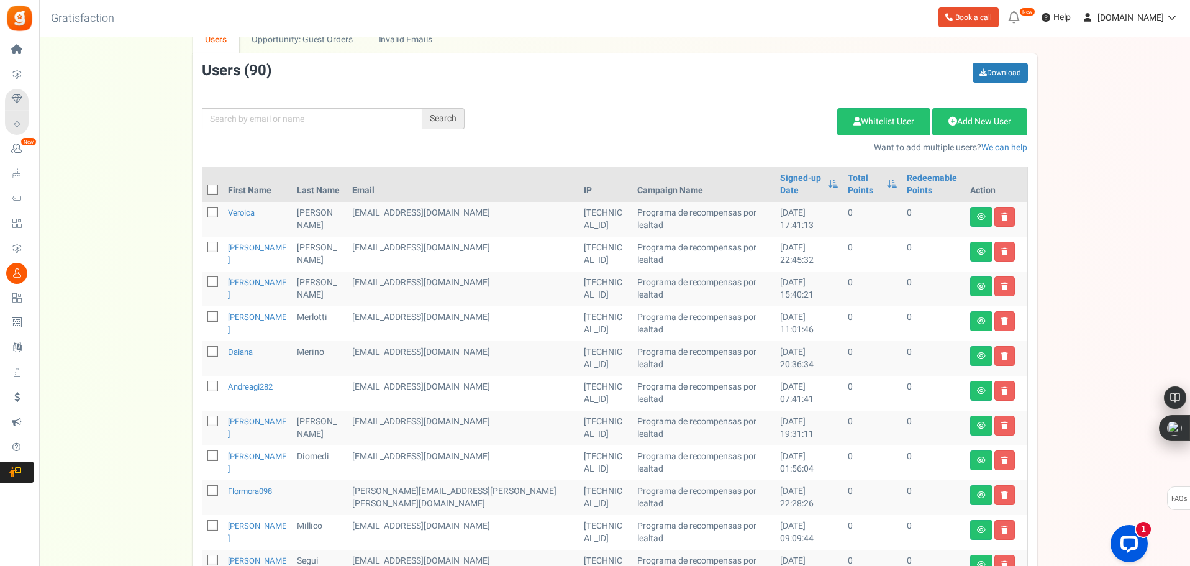
click at [209, 190] on icon at bounding box center [213, 190] width 8 height 8
click at [203, 190] on input "checkbox" at bounding box center [199, 191] width 8 height 8
checkbox input "true"
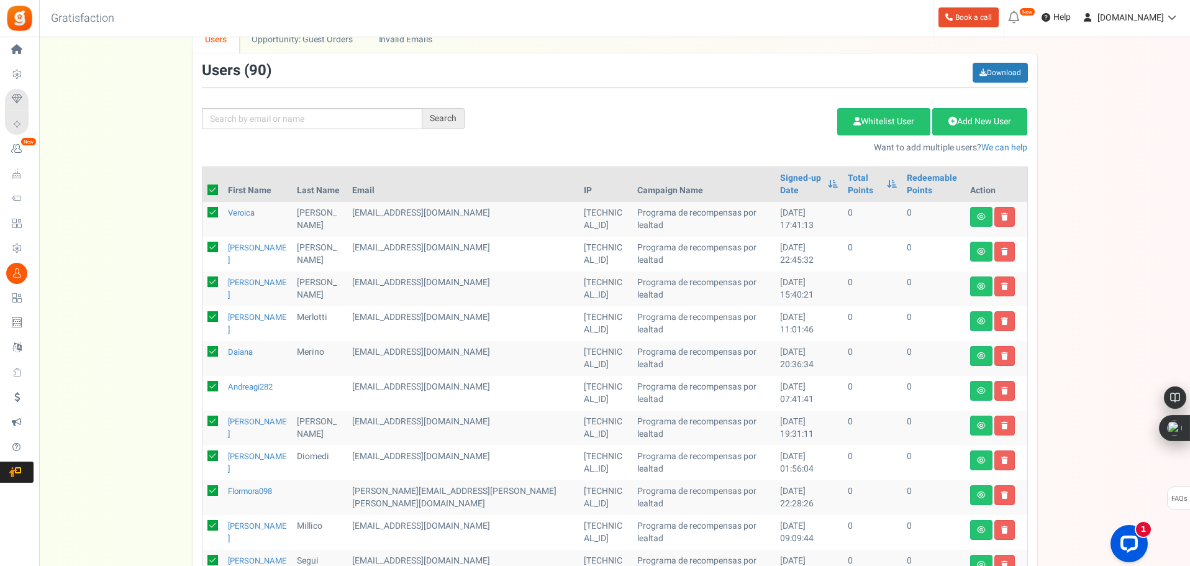
checkbox input "true"
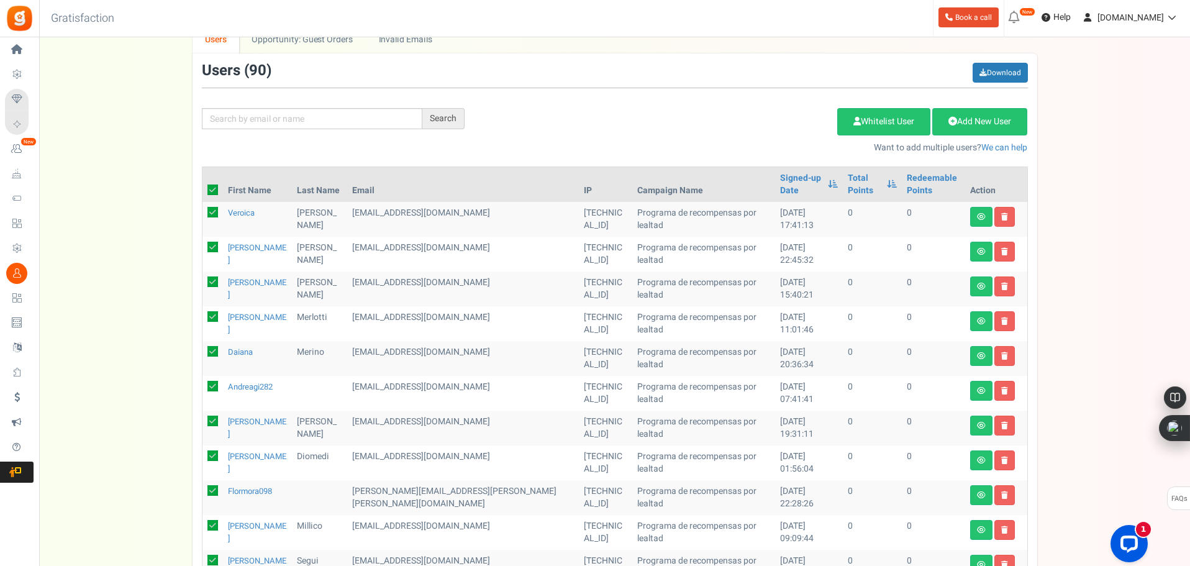
checkbox input "true"
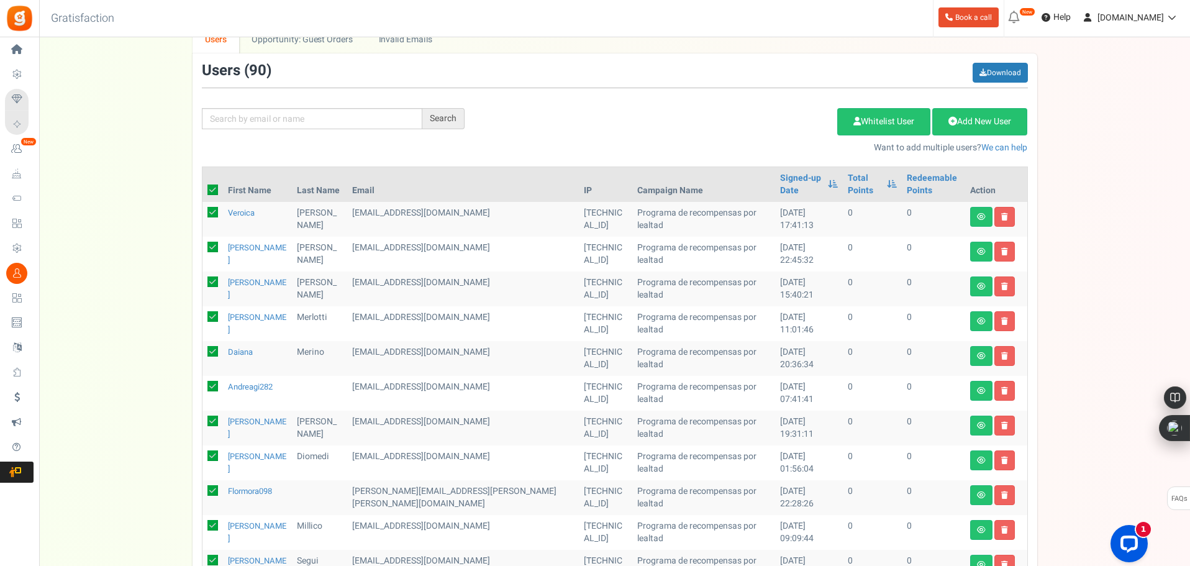
checkbox input "true"
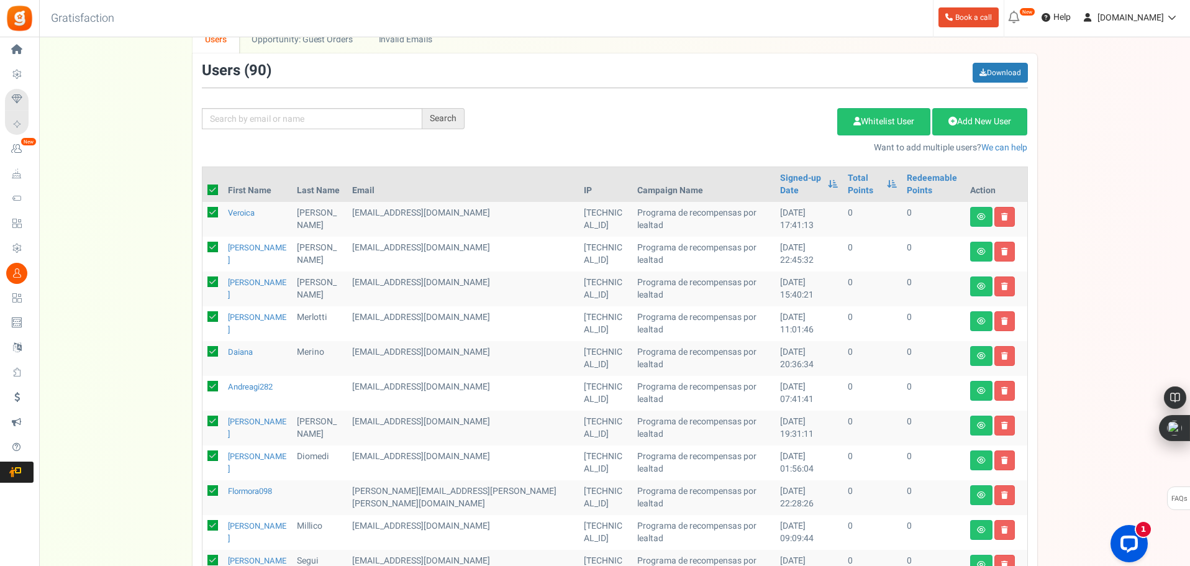
checkbox input "true"
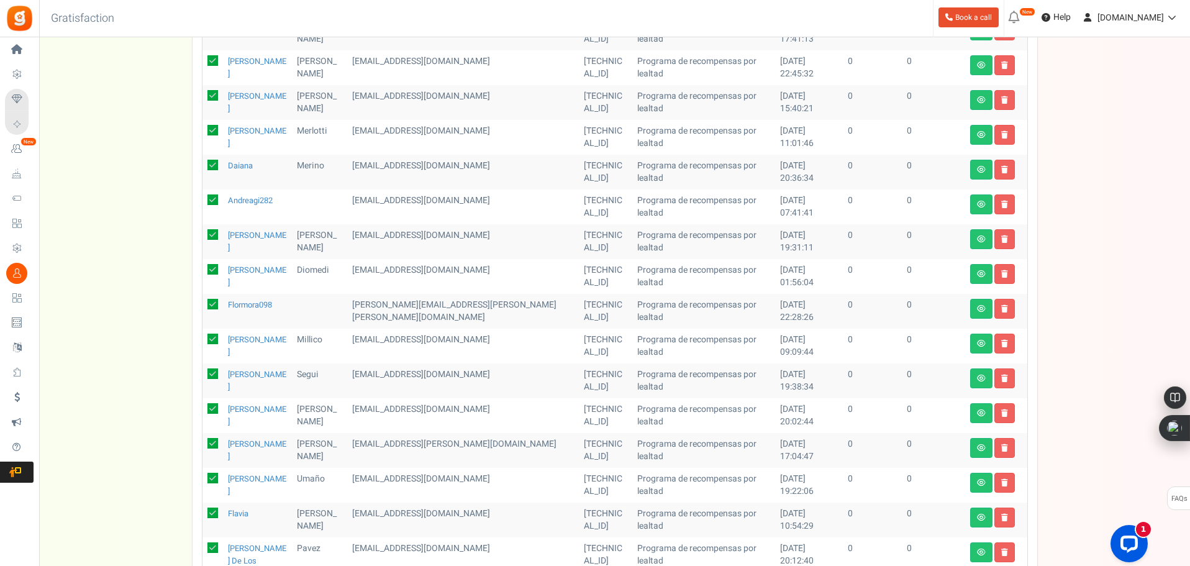
scroll to position [34, 0]
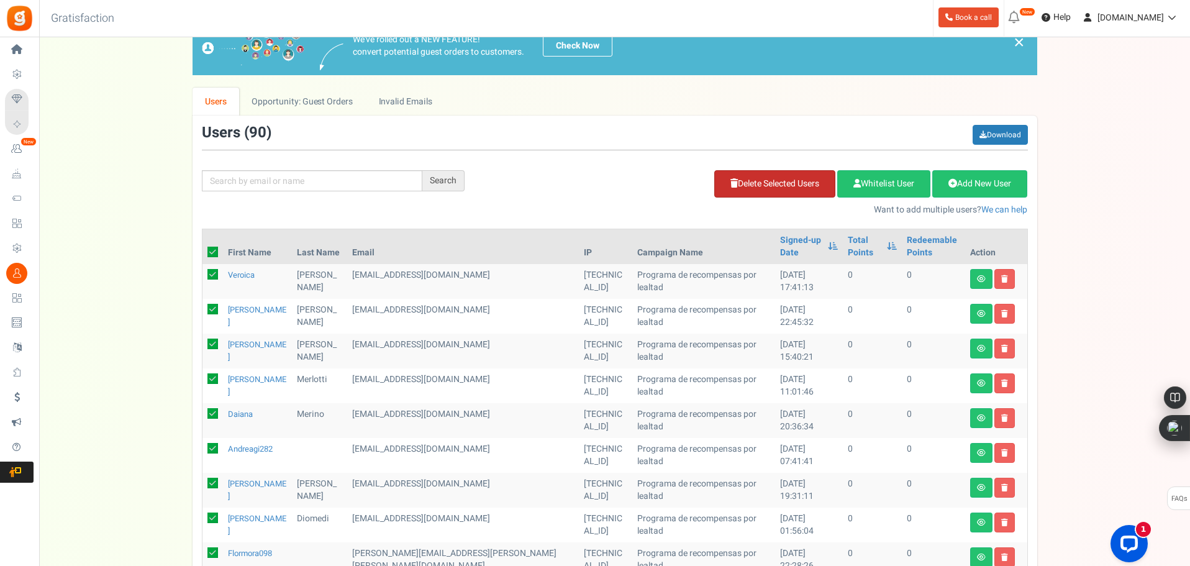
click at [732, 184] on link "Delete Selected Users" at bounding box center [774, 183] width 121 height 27
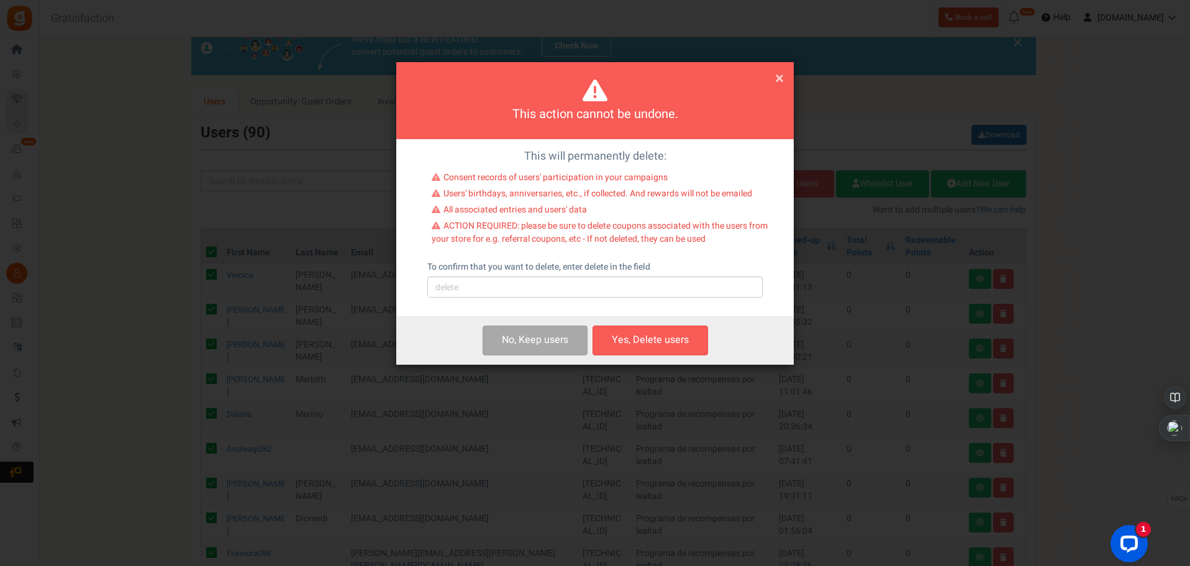
click at [558, 273] on label "To confirm that you want to delete, enter delete in the field" at bounding box center [538, 267] width 223 height 12
click at [557, 279] on input "text" at bounding box center [594, 286] width 335 height 21
type input "delete"
click at [626, 336] on button "Yes, Delete users" at bounding box center [651, 339] width 116 height 29
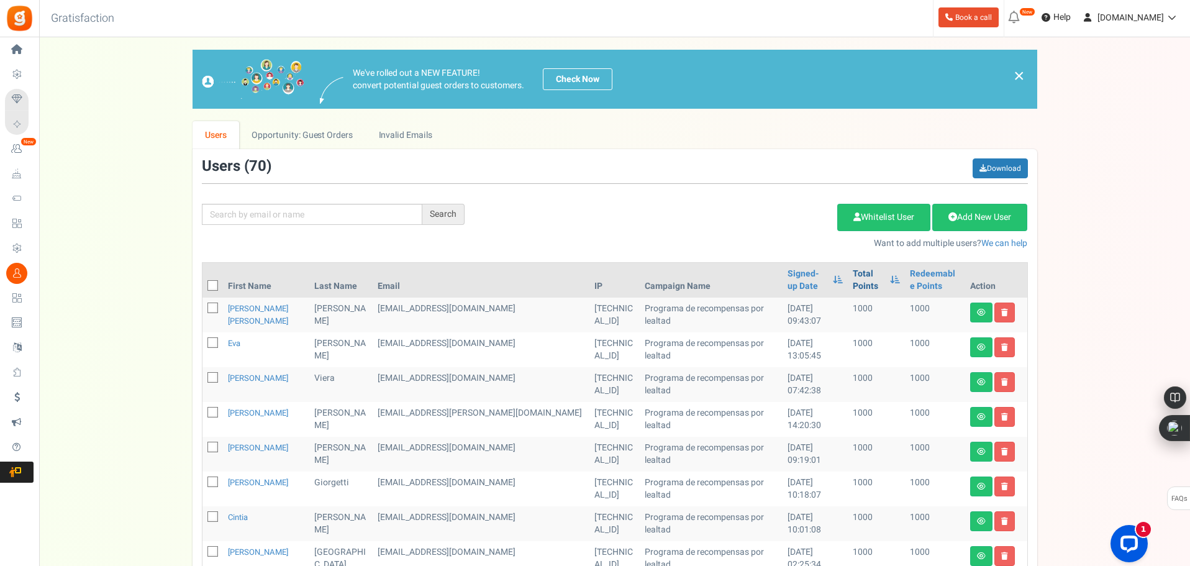
click at [853, 271] on link "Total Points" at bounding box center [868, 280] width 31 height 25
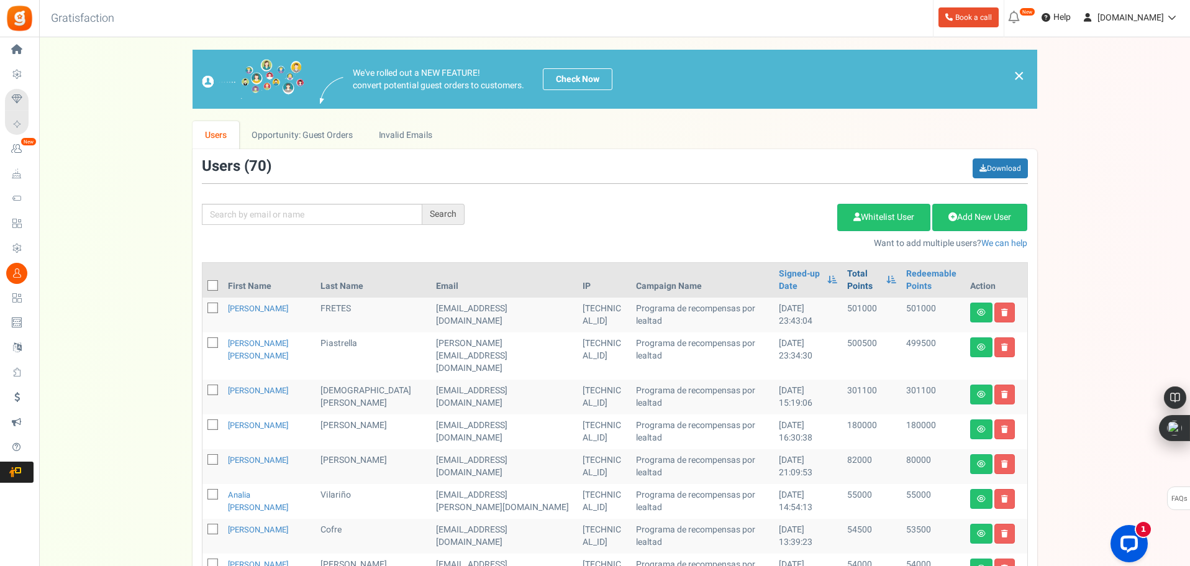
click at [847, 279] on link "Total Points" at bounding box center [864, 280] width 34 height 25
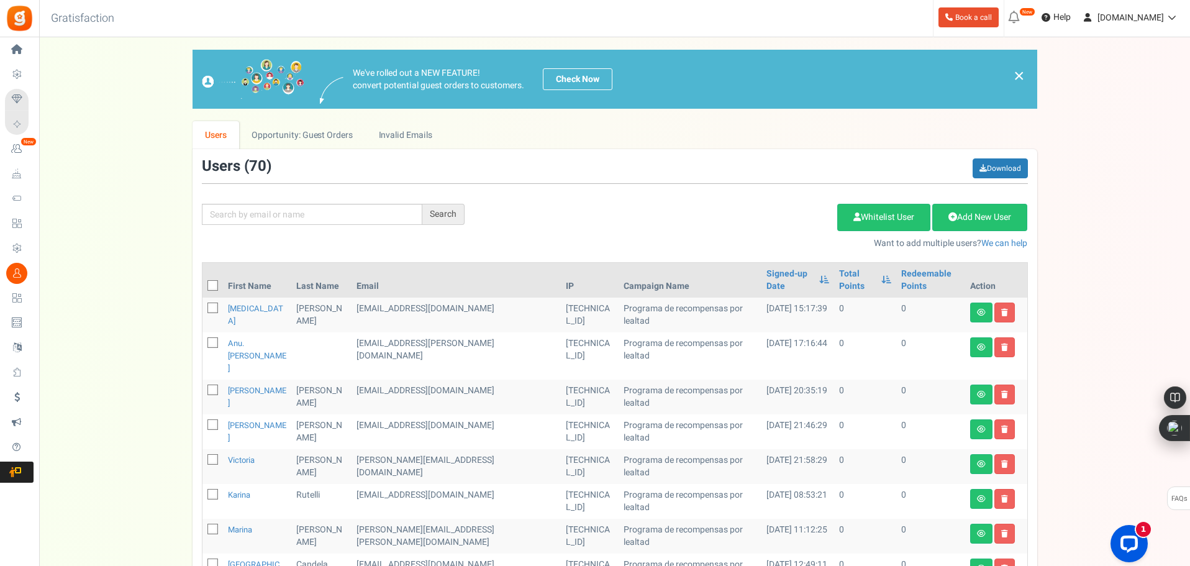
click at [217, 282] on icon at bounding box center [213, 286] width 8 height 8
click at [203, 283] on input "checkbox" at bounding box center [199, 287] width 8 height 8
checkbox input "true"
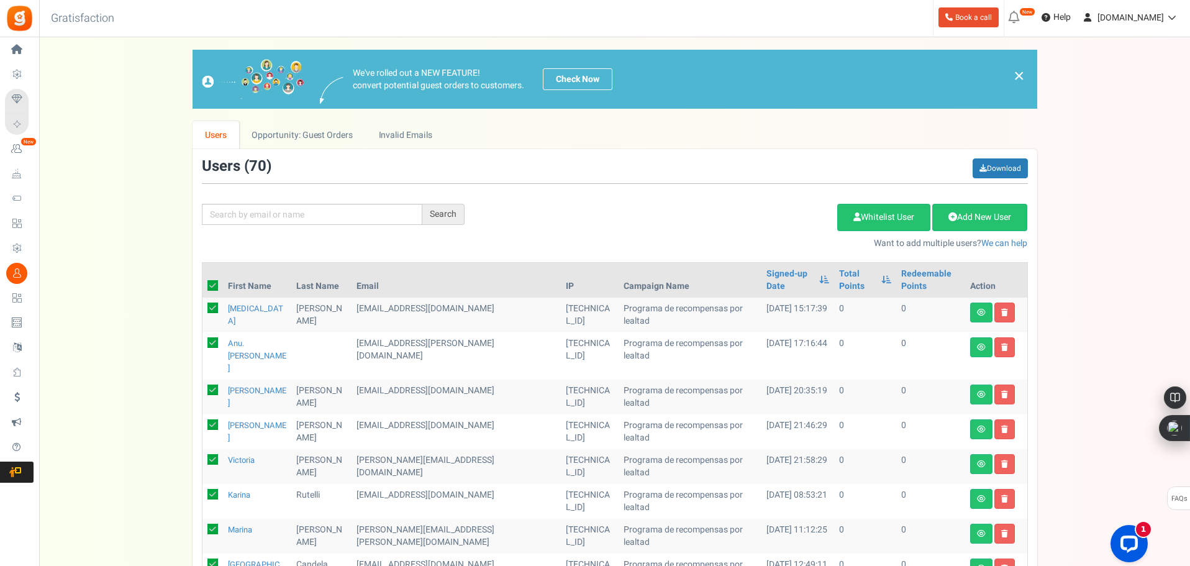
checkbox input "true"
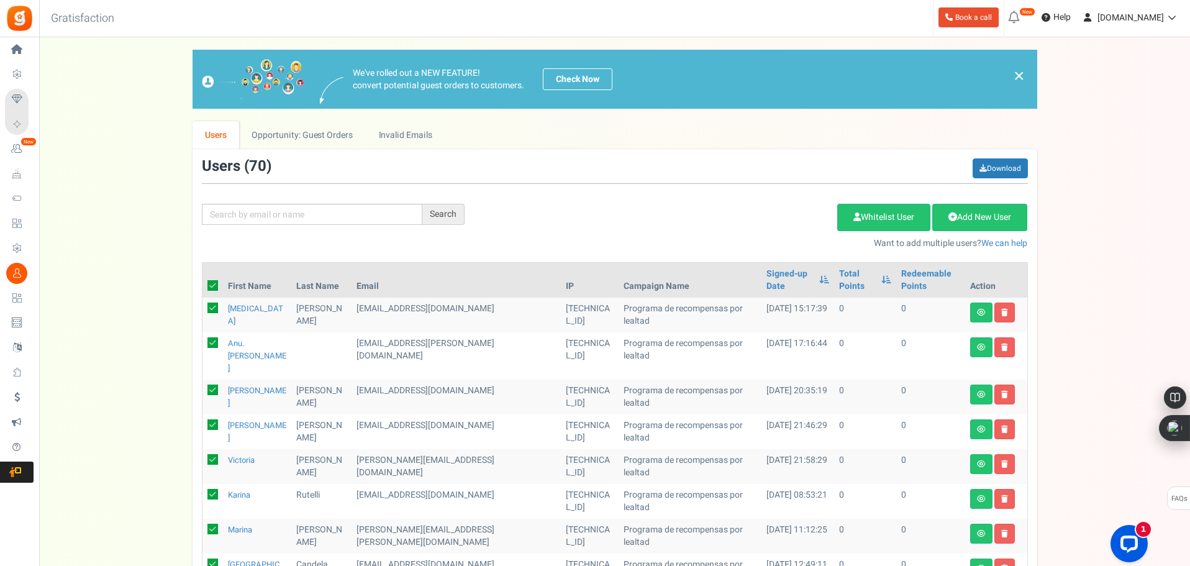
checkbox input "true"
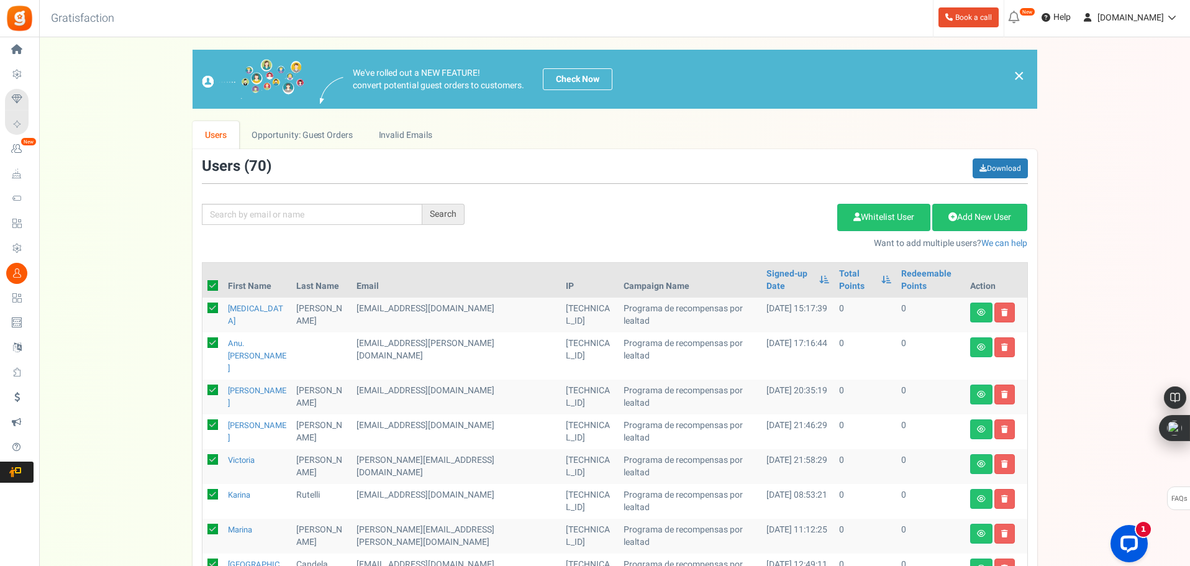
checkbox input "true"
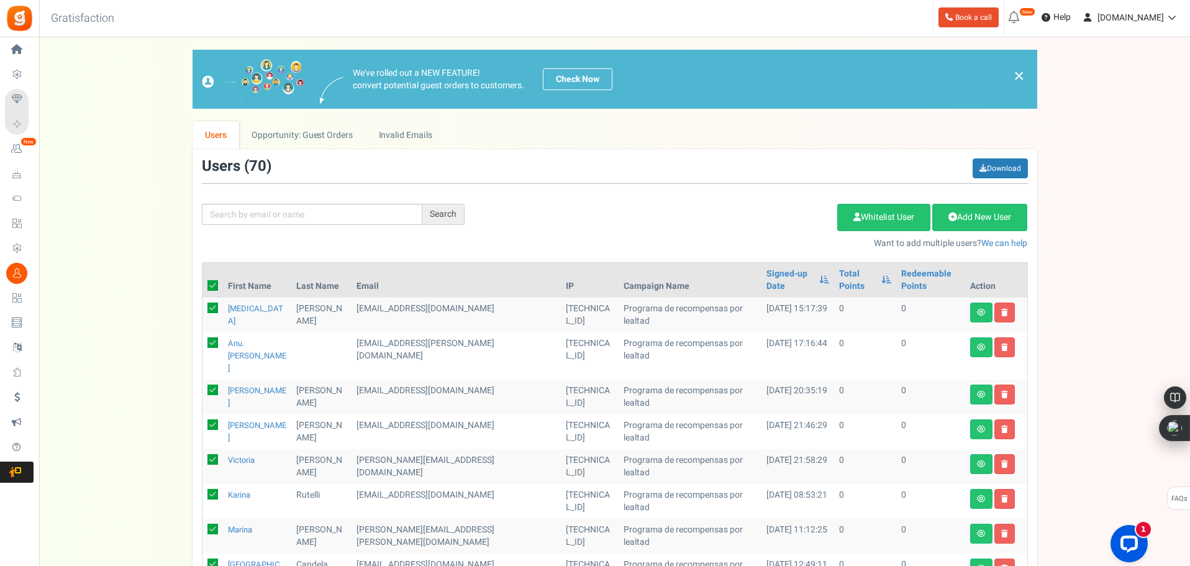
checkbox input "true"
click at [761, 223] on link "Delete Selected Users" at bounding box center [774, 217] width 121 height 27
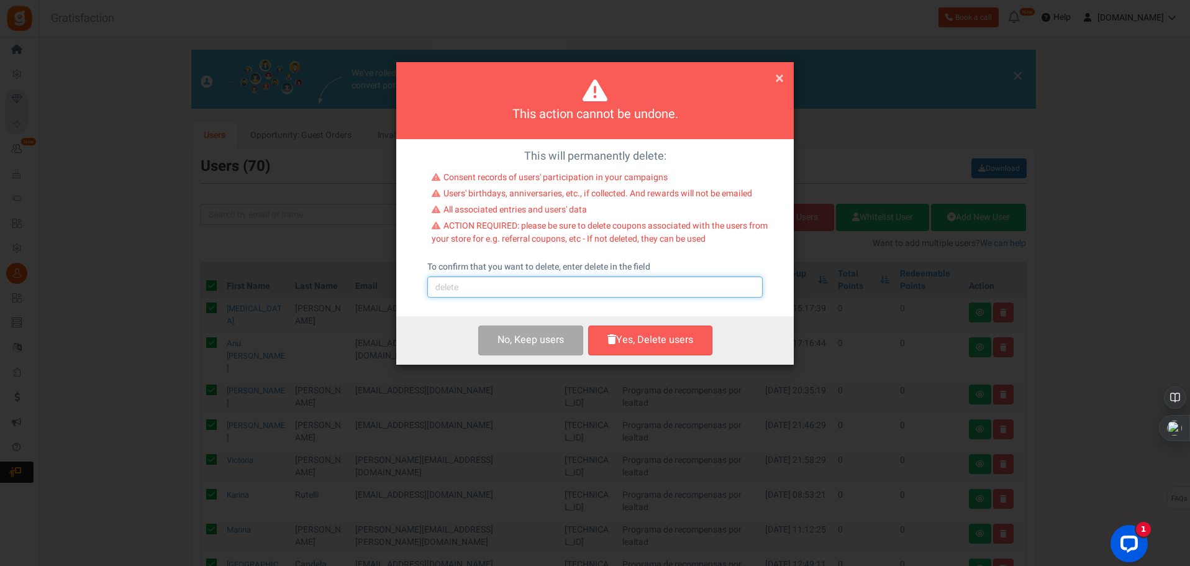
click at [618, 294] on input "text" at bounding box center [594, 286] width 335 height 21
type input "delete"
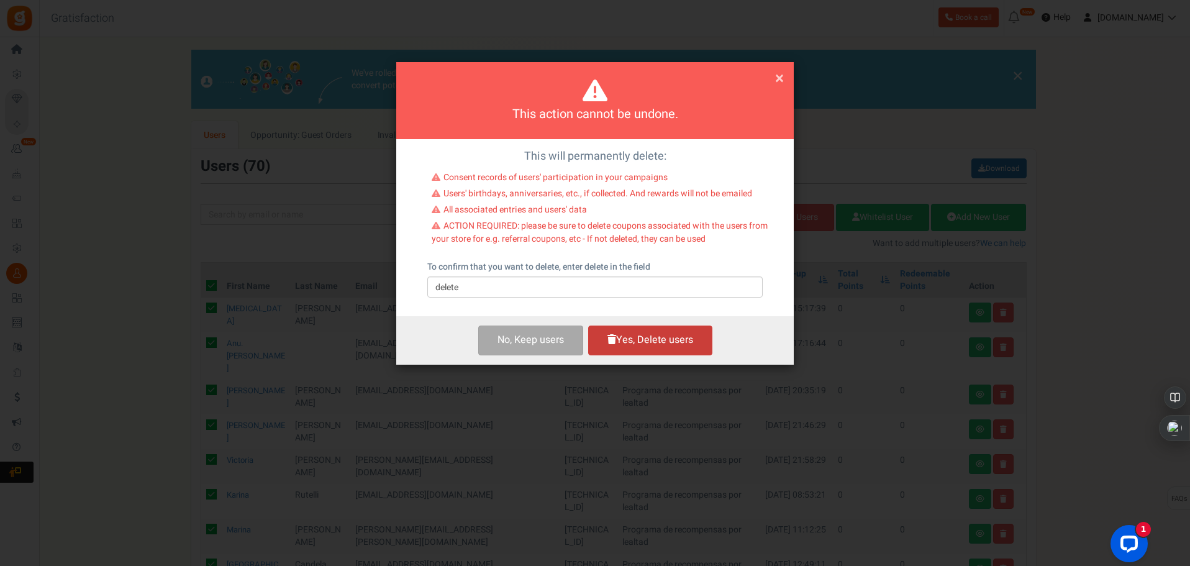
click at [623, 342] on button "Yes, Delete users" at bounding box center [650, 339] width 124 height 29
checkbox input "false"
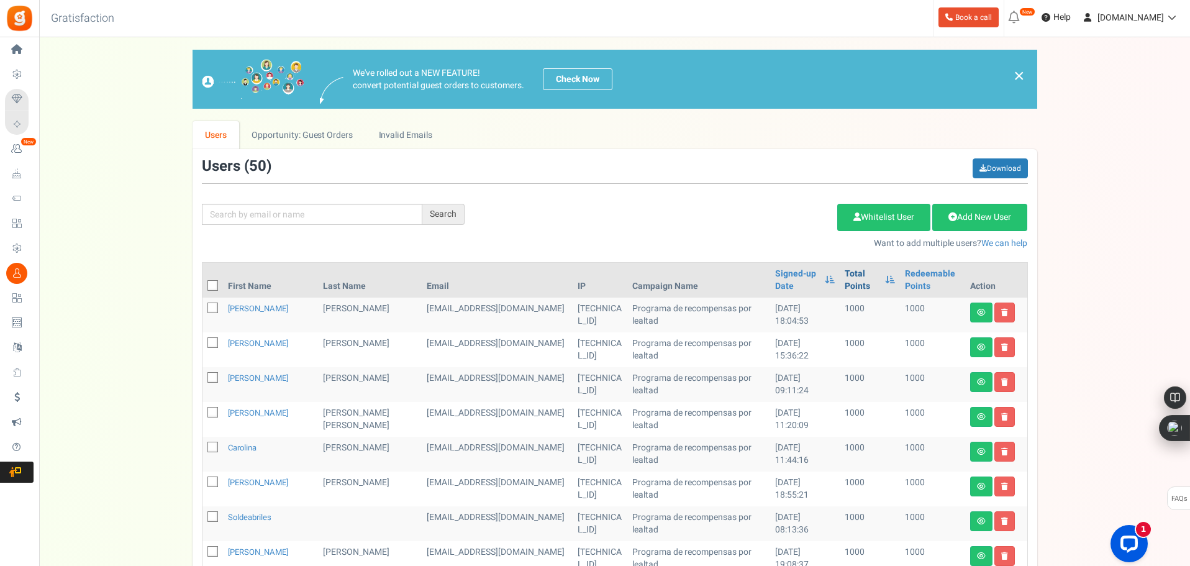
click at [845, 277] on link "Total Points" at bounding box center [862, 280] width 34 height 25
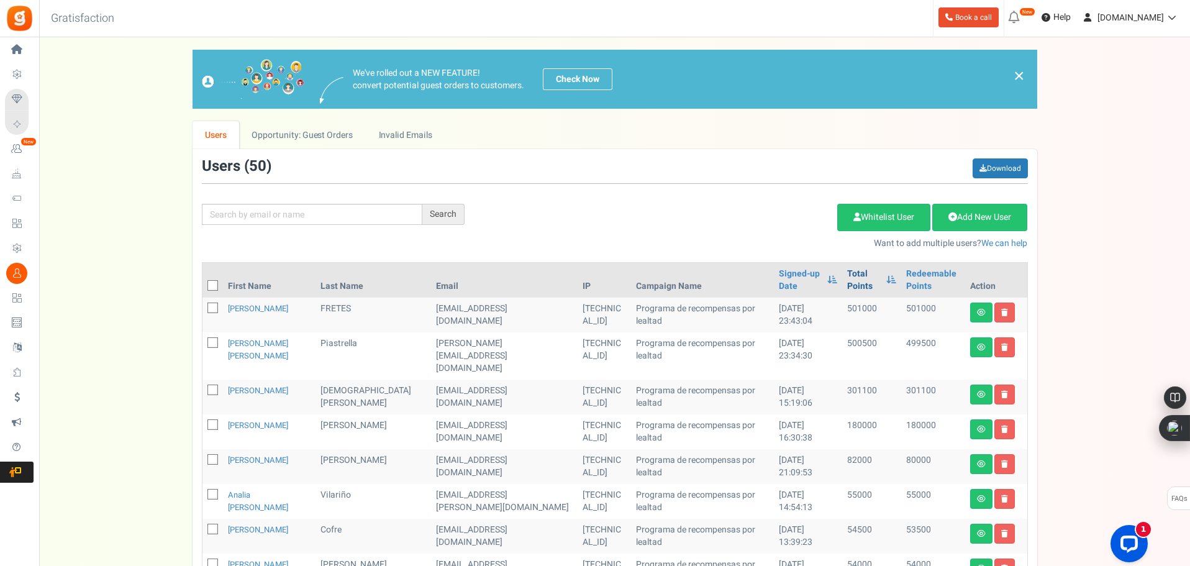
click at [847, 281] on link "Total Points" at bounding box center [864, 280] width 34 height 25
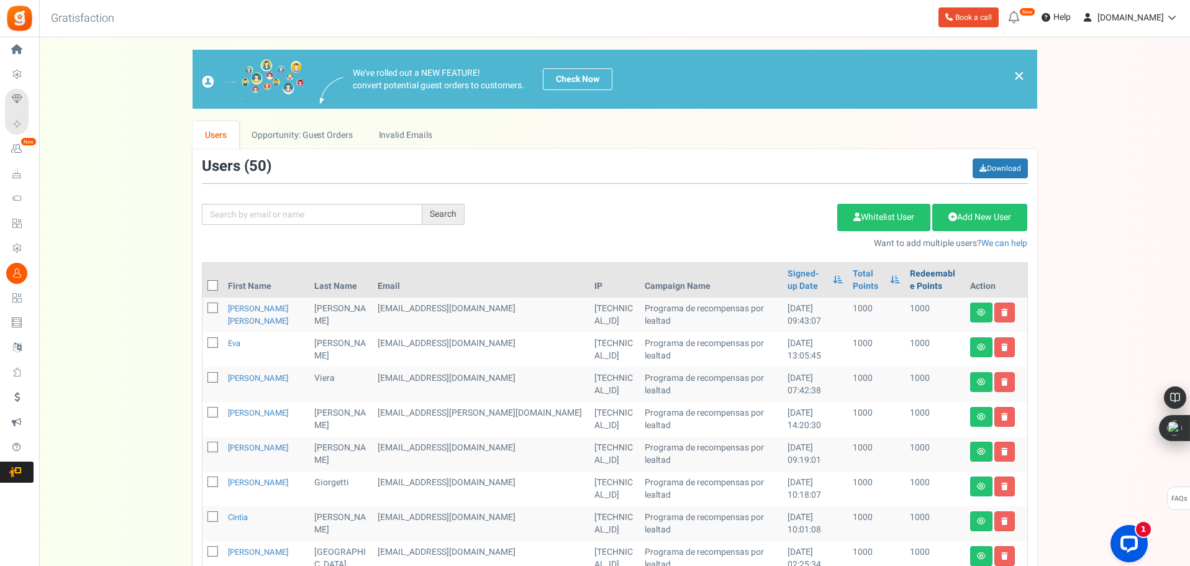
click at [910, 272] on link "Redeemable Points" at bounding box center [935, 280] width 50 height 25
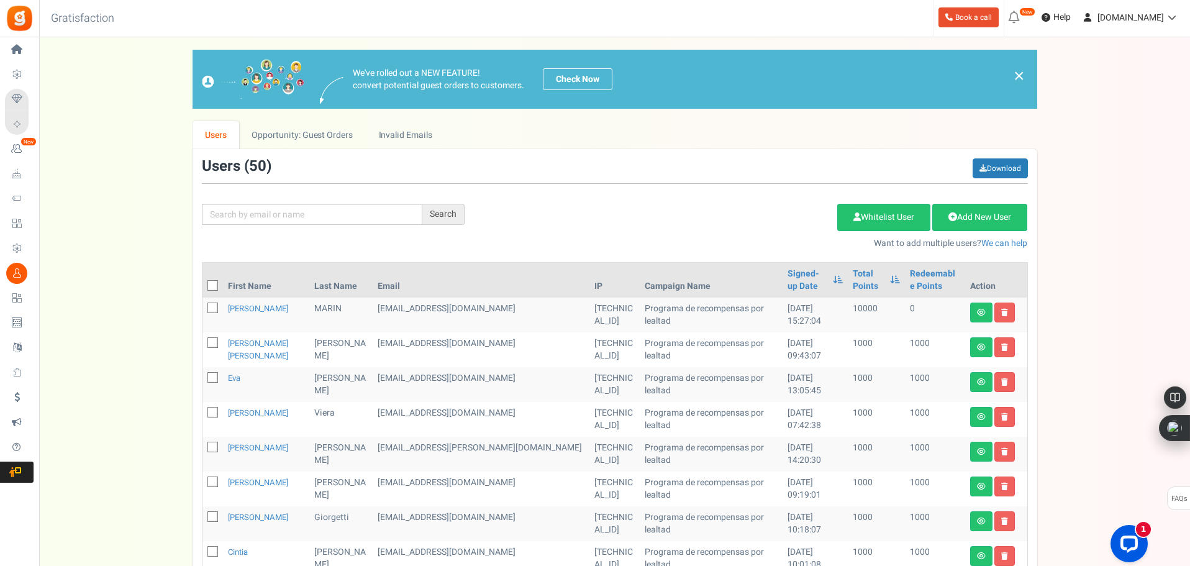
click at [710, 216] on div "Add Etsy Order Delete Selected Users Import Users Spam Protection Subtract Poin…" at bounding box center [755, 222] width 563 height 53
